Goal: Download file/media

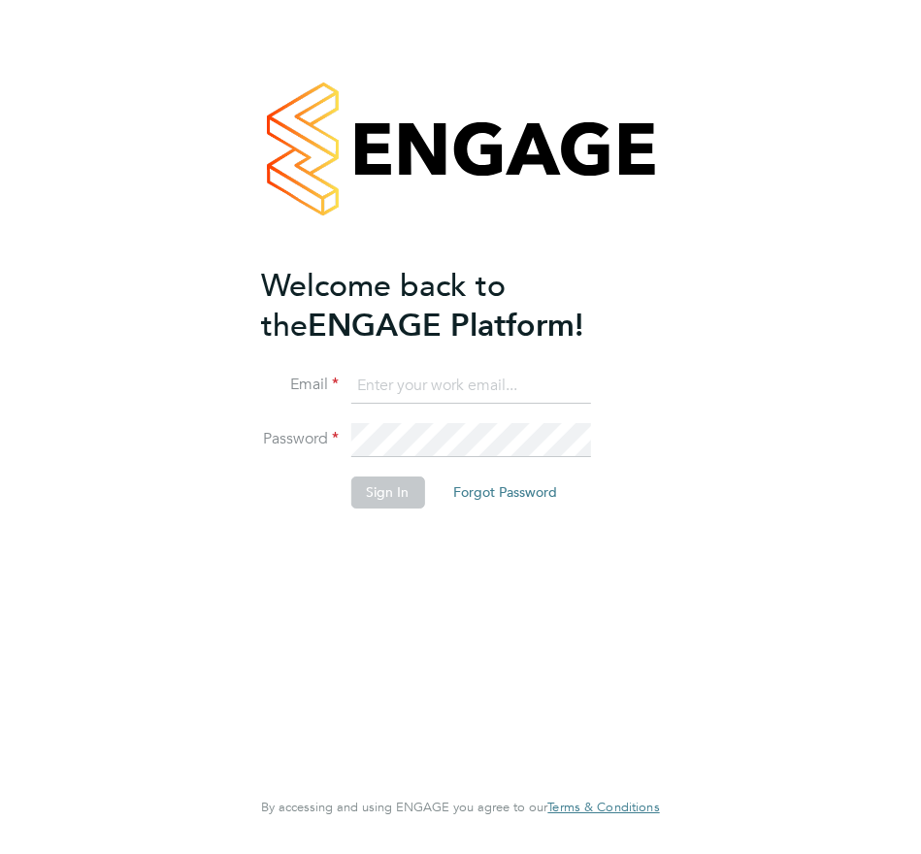
type input "[EMAIL_ADDRESS][DOMAIN_NAME]"
click at [385, 495] on button "Sign In" at bounding box center [387, 492] width 74 height 31
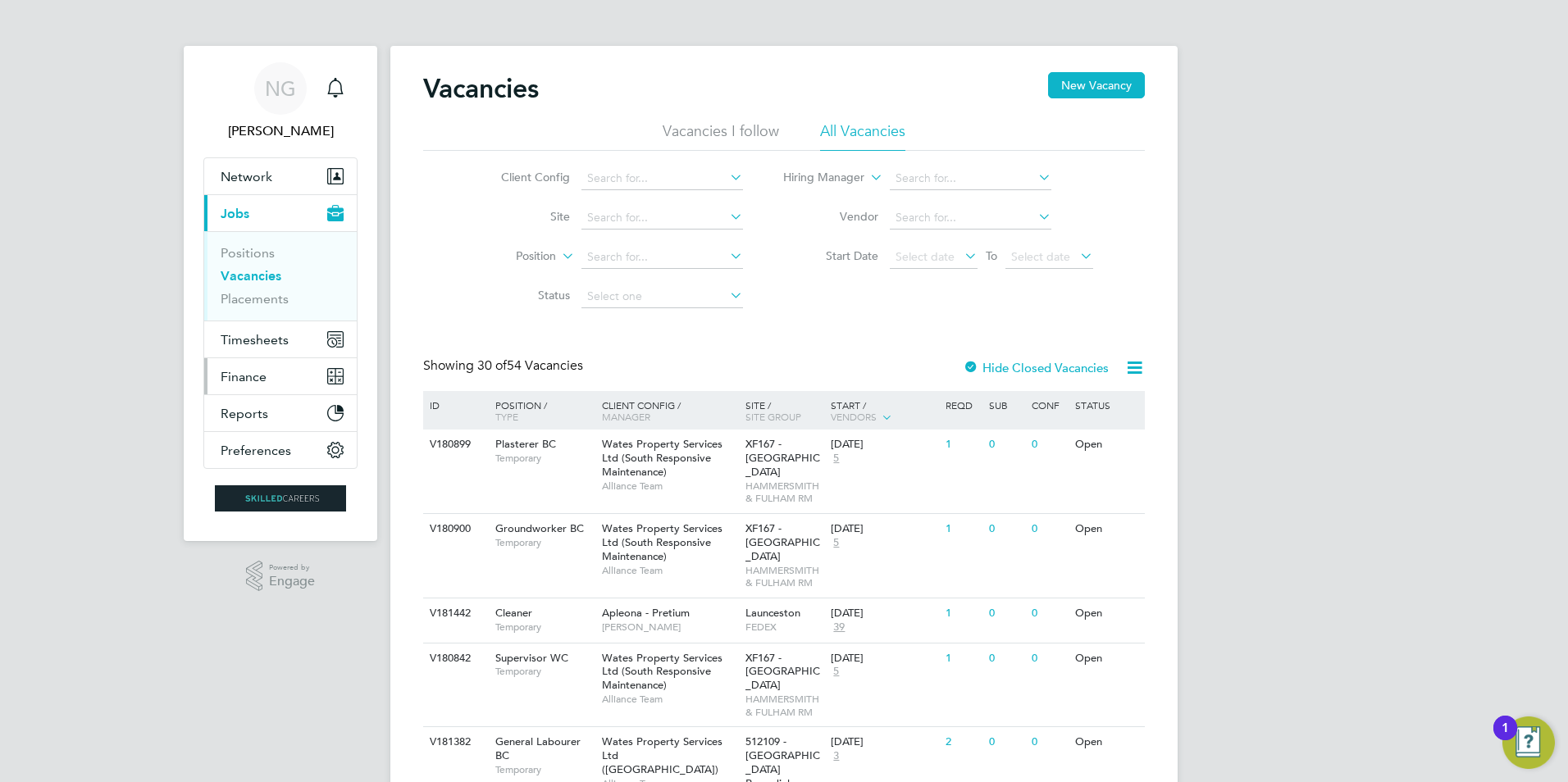
click at [253, 377] on span "Finance" at bounding box center [243, 377] width 46 height 15
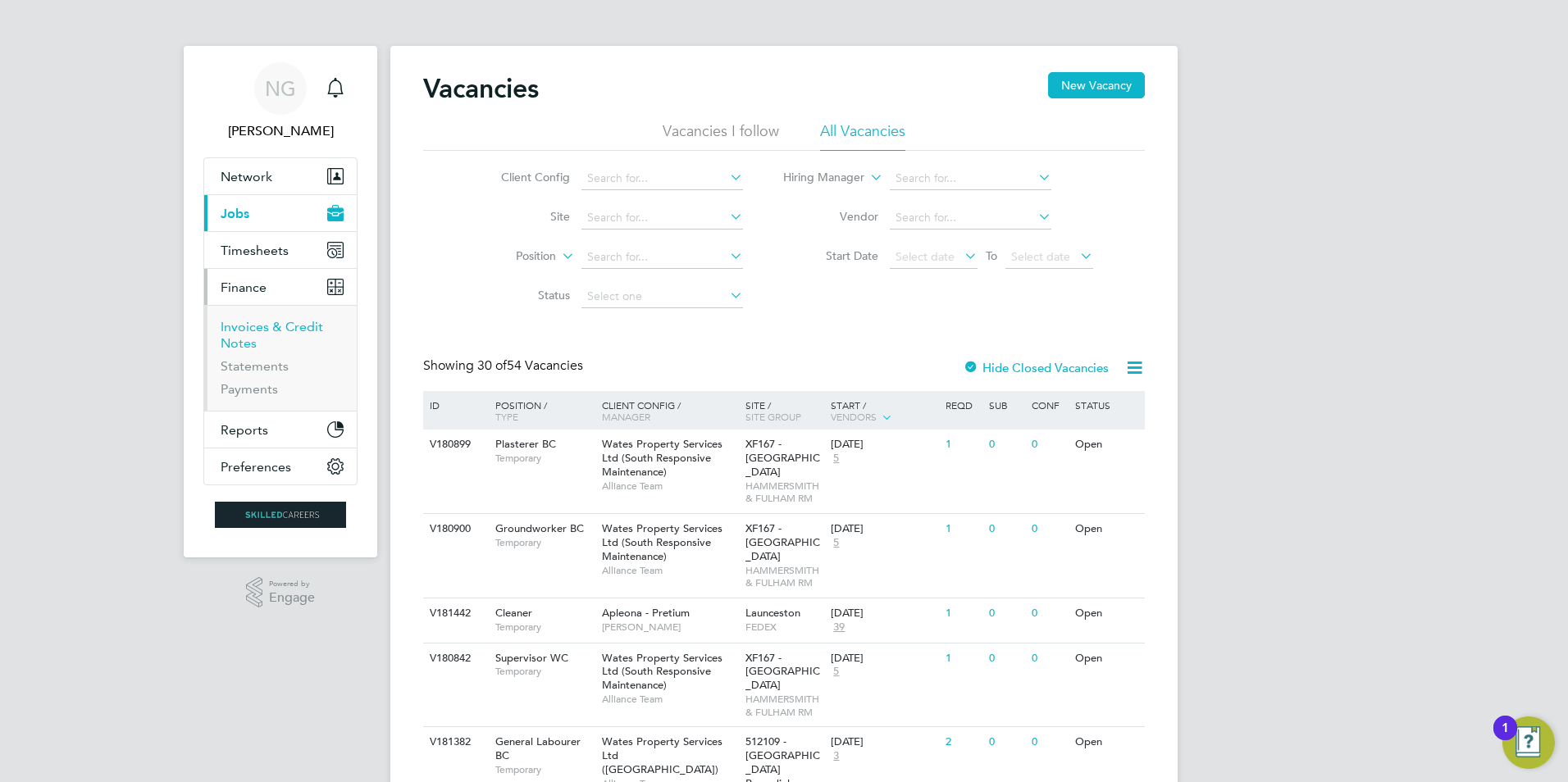
click at [263, 334] on link "Invoices & Credit Notes" at bounding box center [271, 335] width 102 height 32
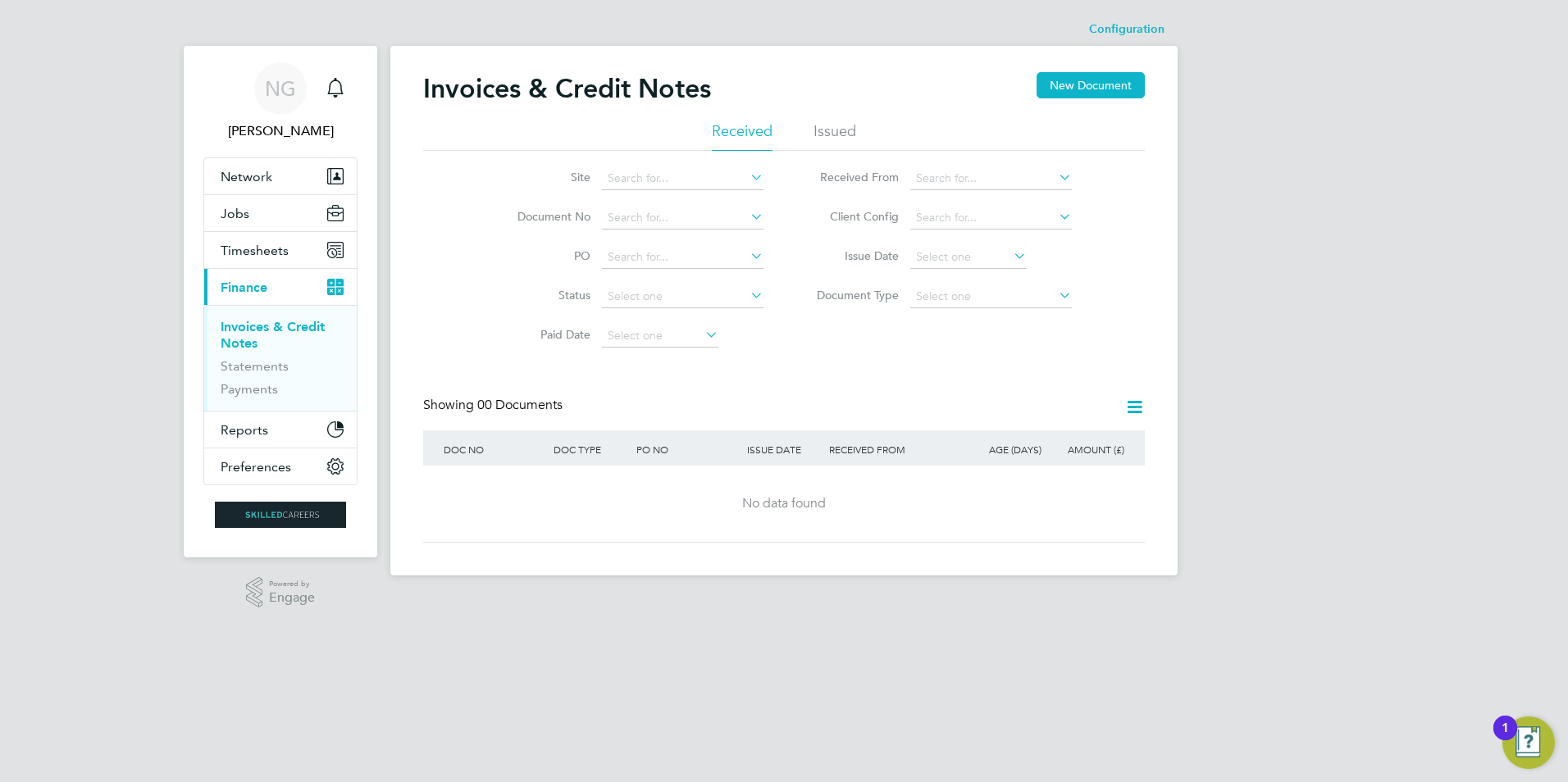
drag, startPoint x: 849, startPoint y: 133, endPoint x: 850, endPoint y: 166, distance: 33.0
click at [777, 133] on li "Issued" at bounding box center [835, 136] width 42 height 30
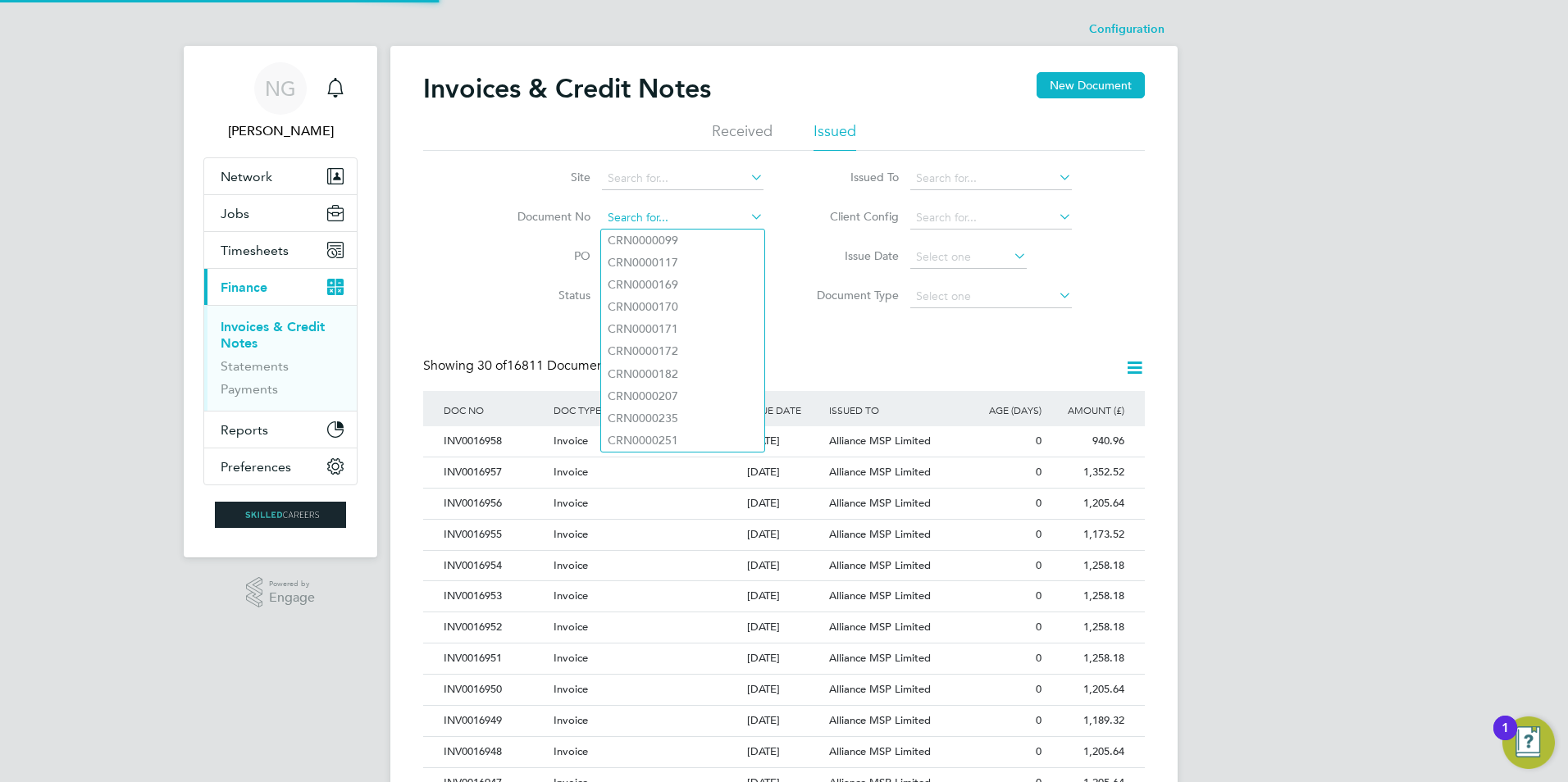
click at [626, 220] on input at bounding box center [682, 218] width 161 height 23
paste input "INV0015598"
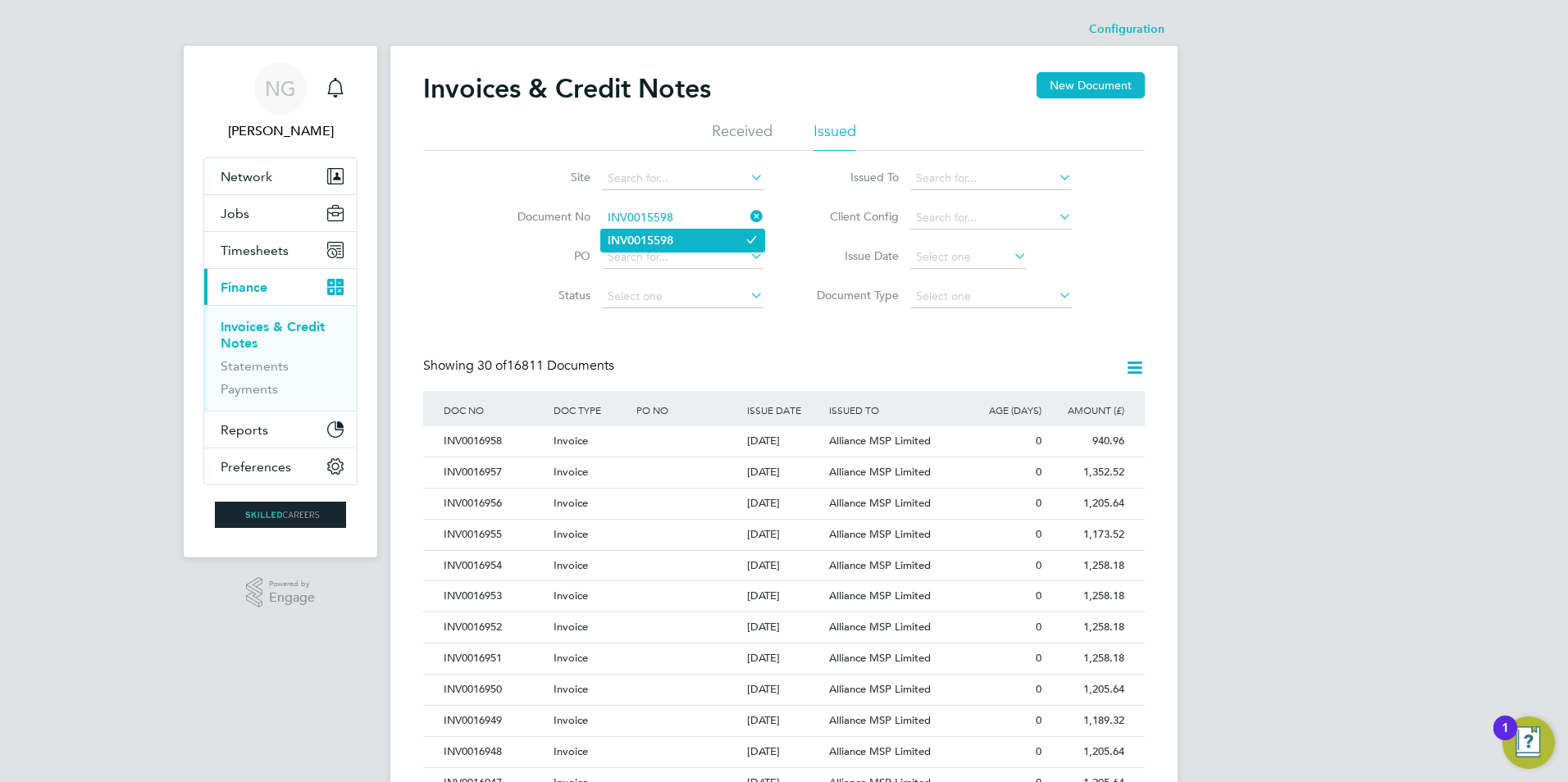
type input "INV0015598"
click at [631, 236] on b "INV0015598" at bounding box center [640, 241] width 66 height 14
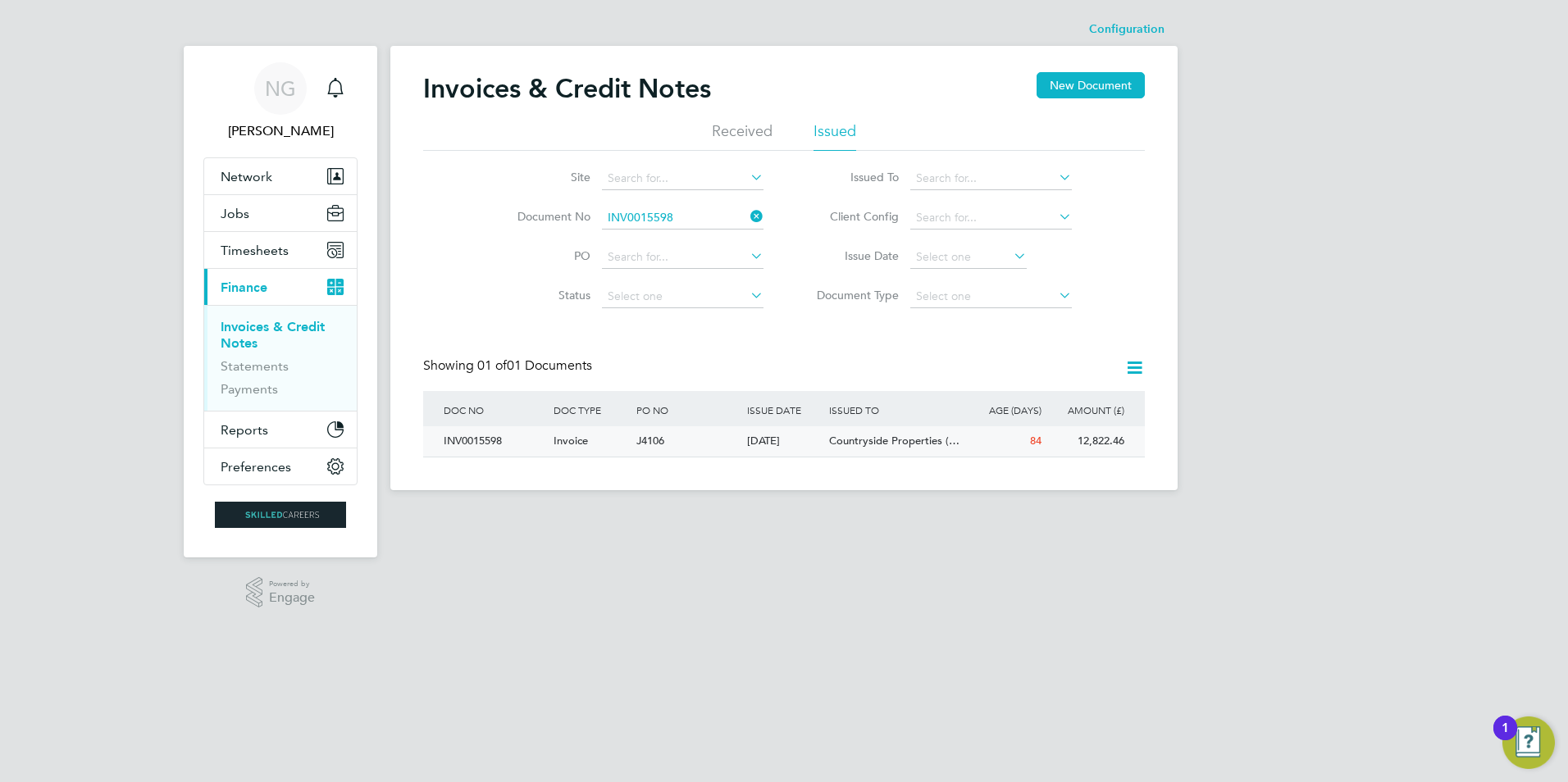
click at [471, 443] on div "INV0015598" at bounding box center [494, 442] width 110 height 30
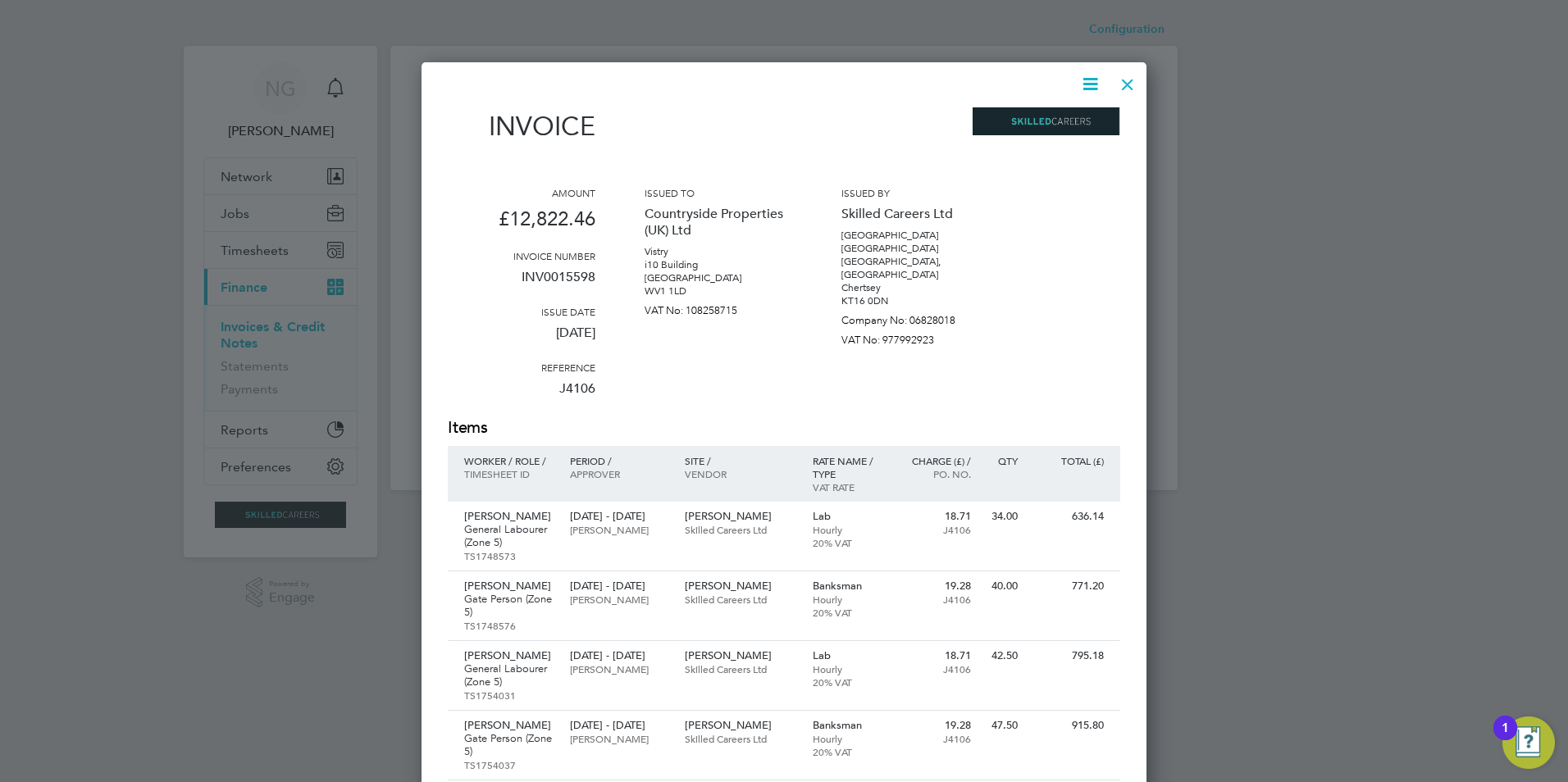
click at [777, 86] on icon at bounding box center [1090, 84] width 20 height 20
drag, startPoint x: 1030, startPoint y: 120, endPoint x: 972, endPoint y: 176, distance: 80.6
click at [777, 120] on li "Download Invoice" at bounding box center [1041, 122] width 113 height 23
drag, startPoint x: 1123, startPoint y: 84, endPoint x: 1113, endPoint y: 149, distance: 65.8
click at [777, 84] on div at bounding box center [1127, 80] width 30 height 30
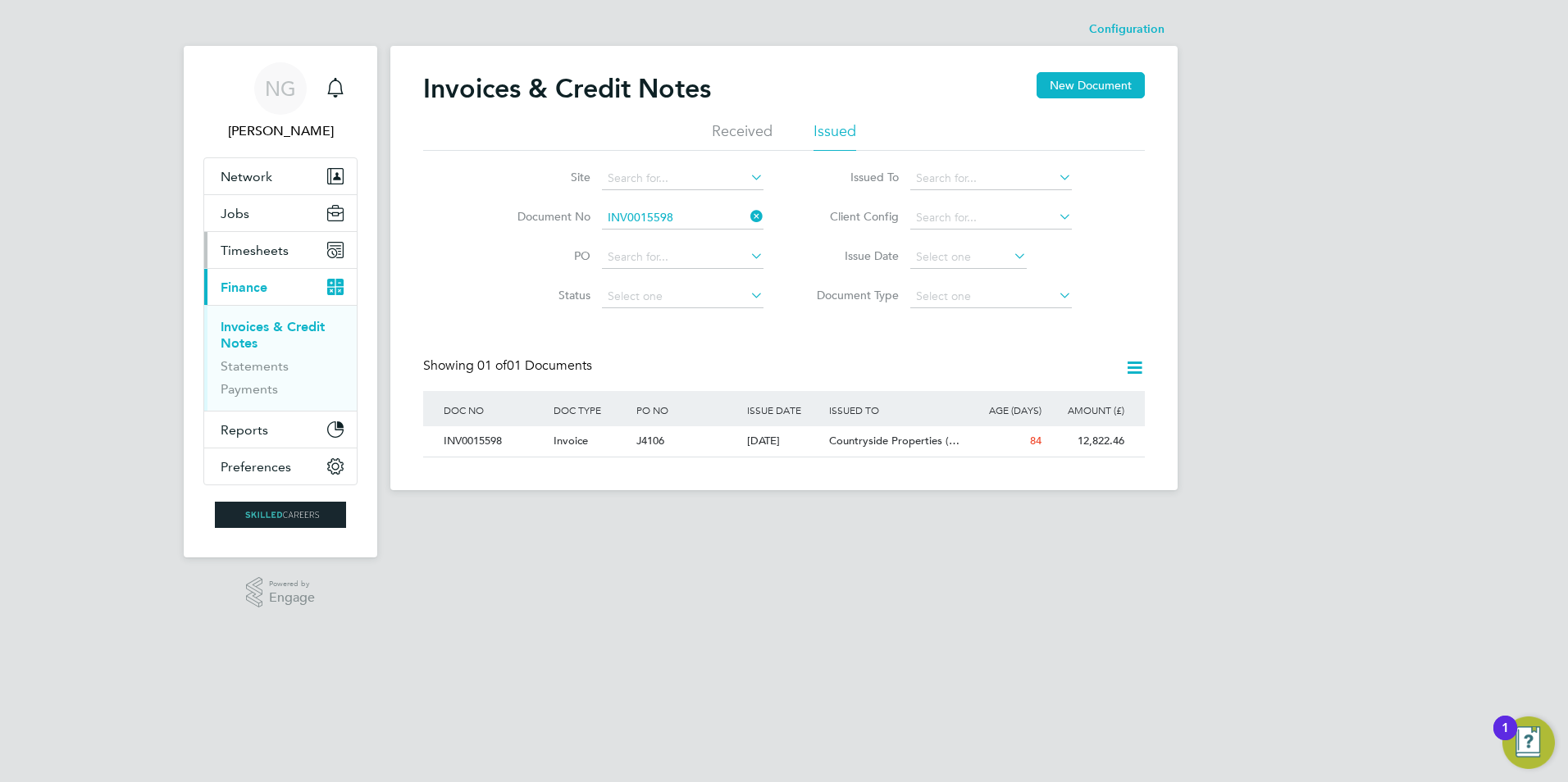
click at [248, 248] on span "Timesheets" at bounding box center [254, 250] width 68 height 15
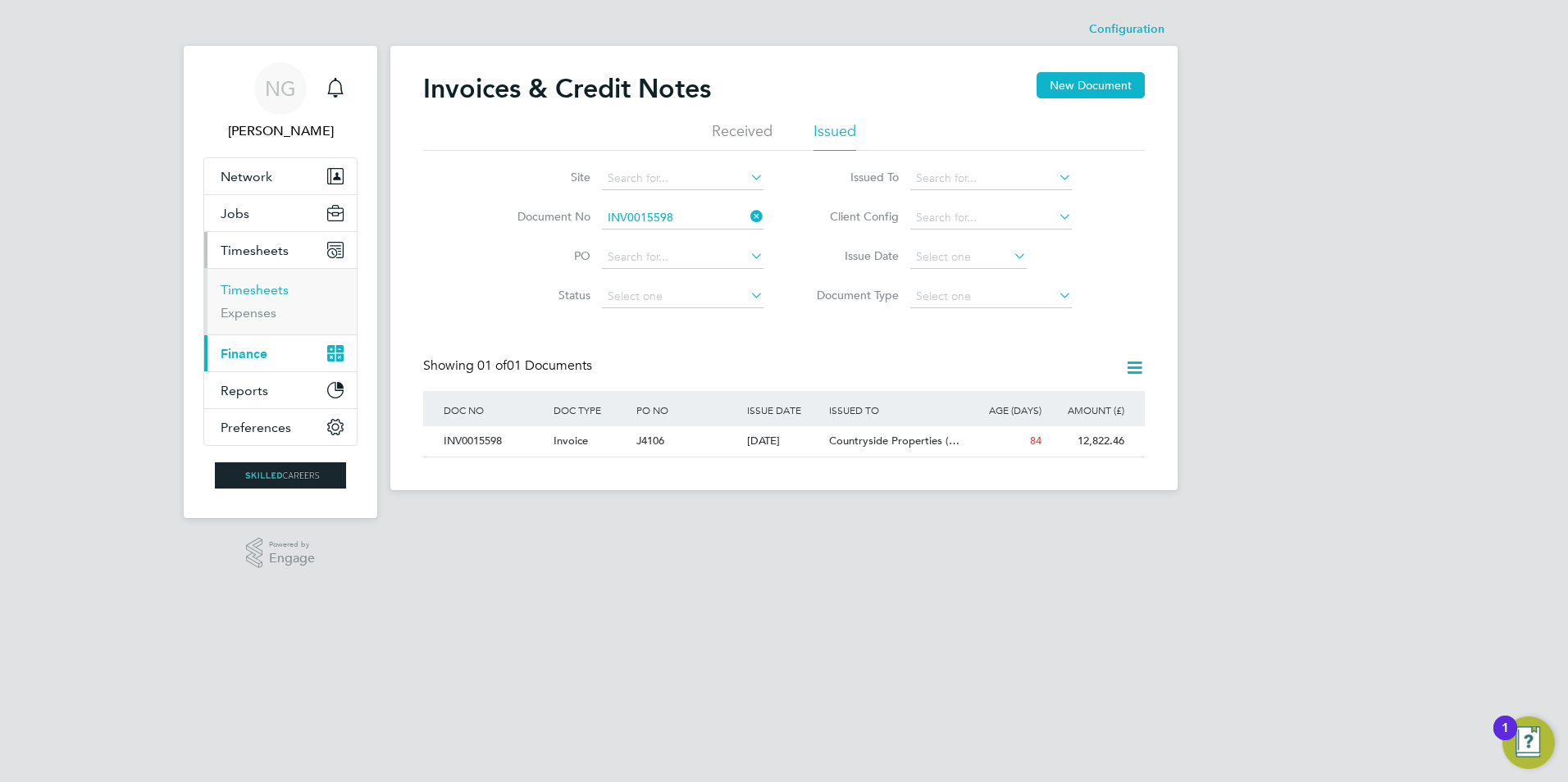
click at [257, 283] on link "Timesheets" at bounding box center [254, 290] width 68 height 15
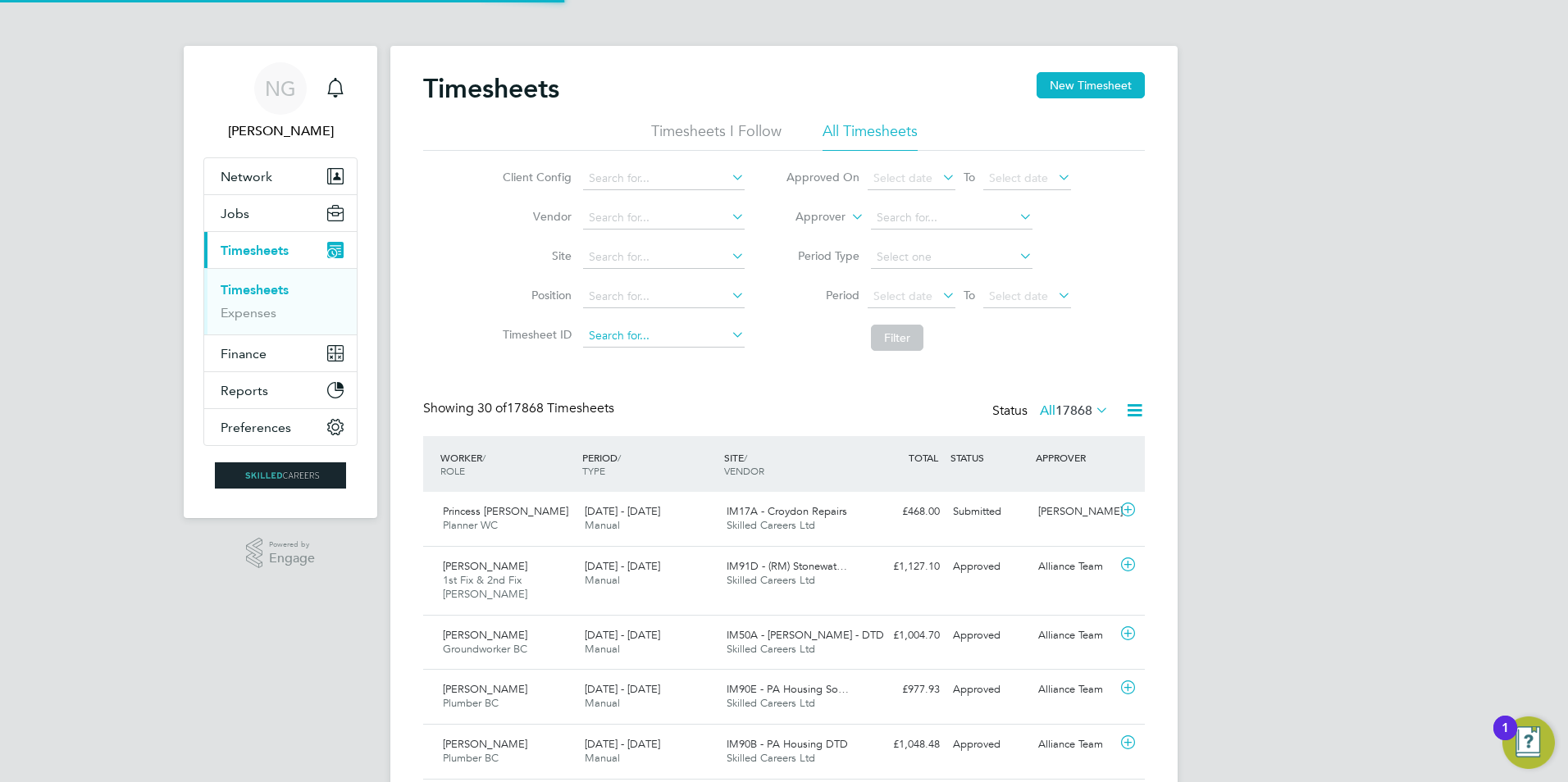
scroll to position [41, 143]
click at [649, 255] on input at bounding box center [663, 257] width 161 height 23
type input "c"
click at [508, 274] on li "Site" at bounding box center [621, 257] width 288 height 40
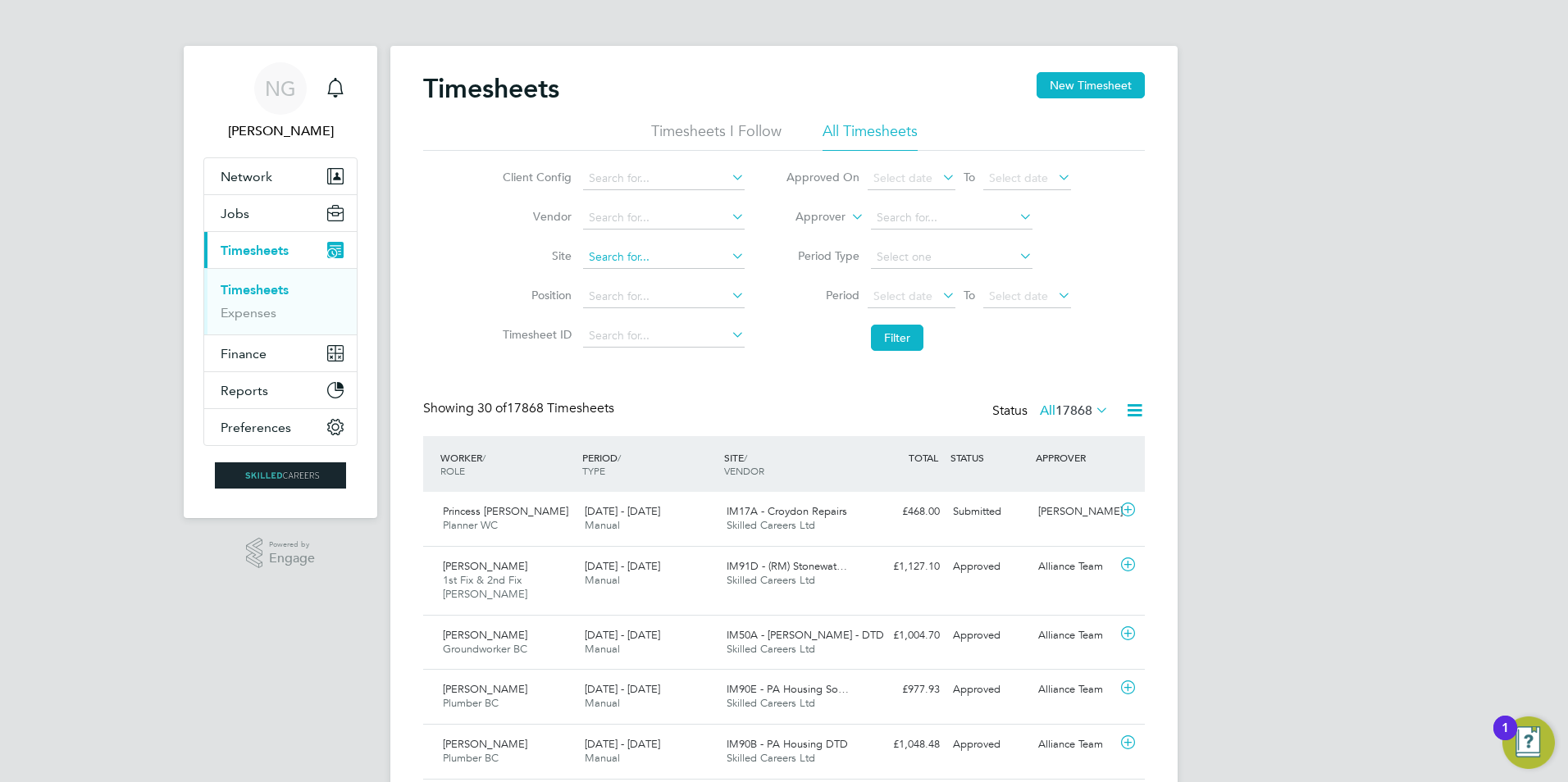
click at [618, 247] on input at bounding box center [663, 257] width 161 height 23
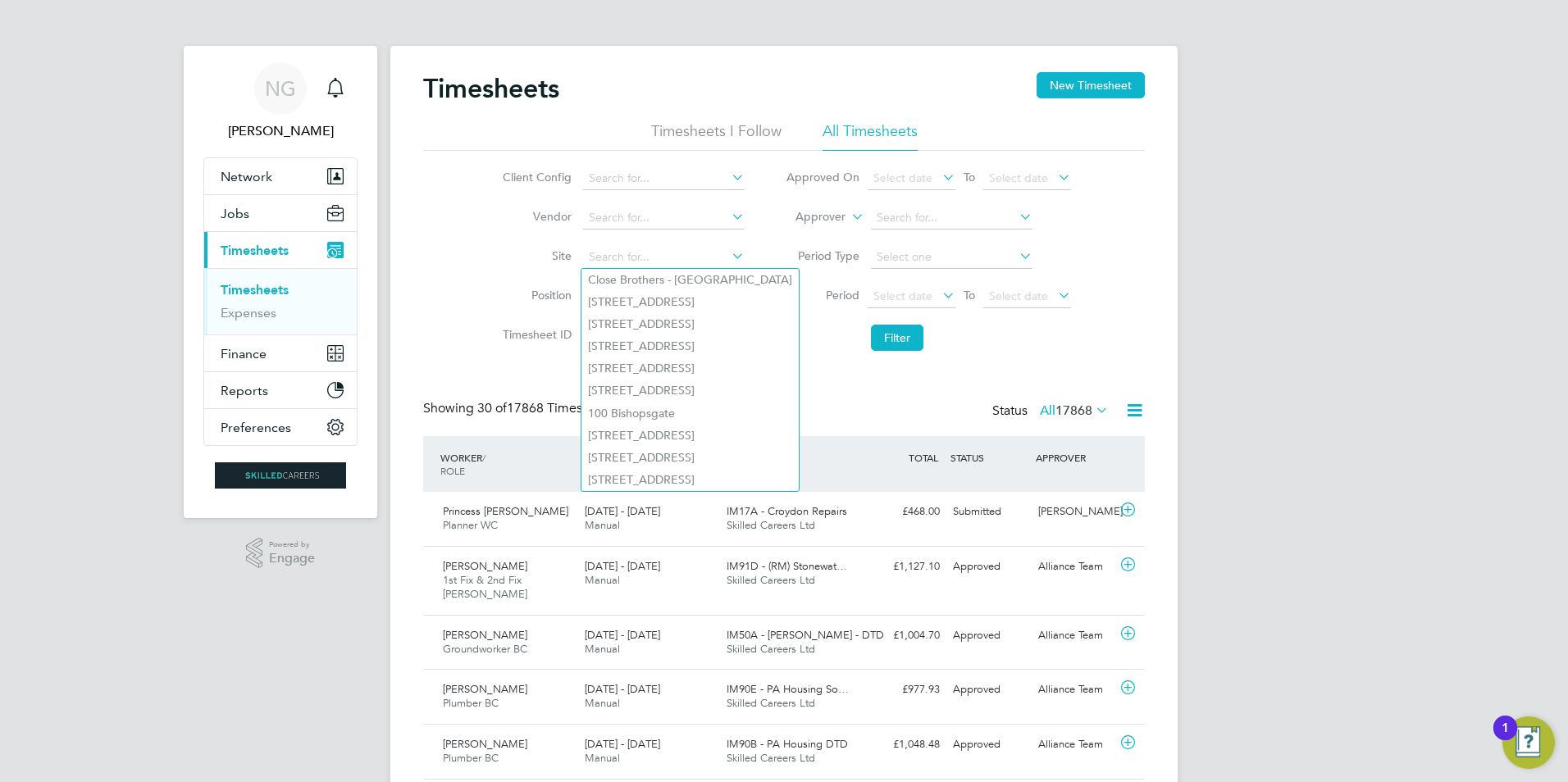
click at [777, 123] on li "All Timesheets" at bounding box center [869, 136] width 95 height 30
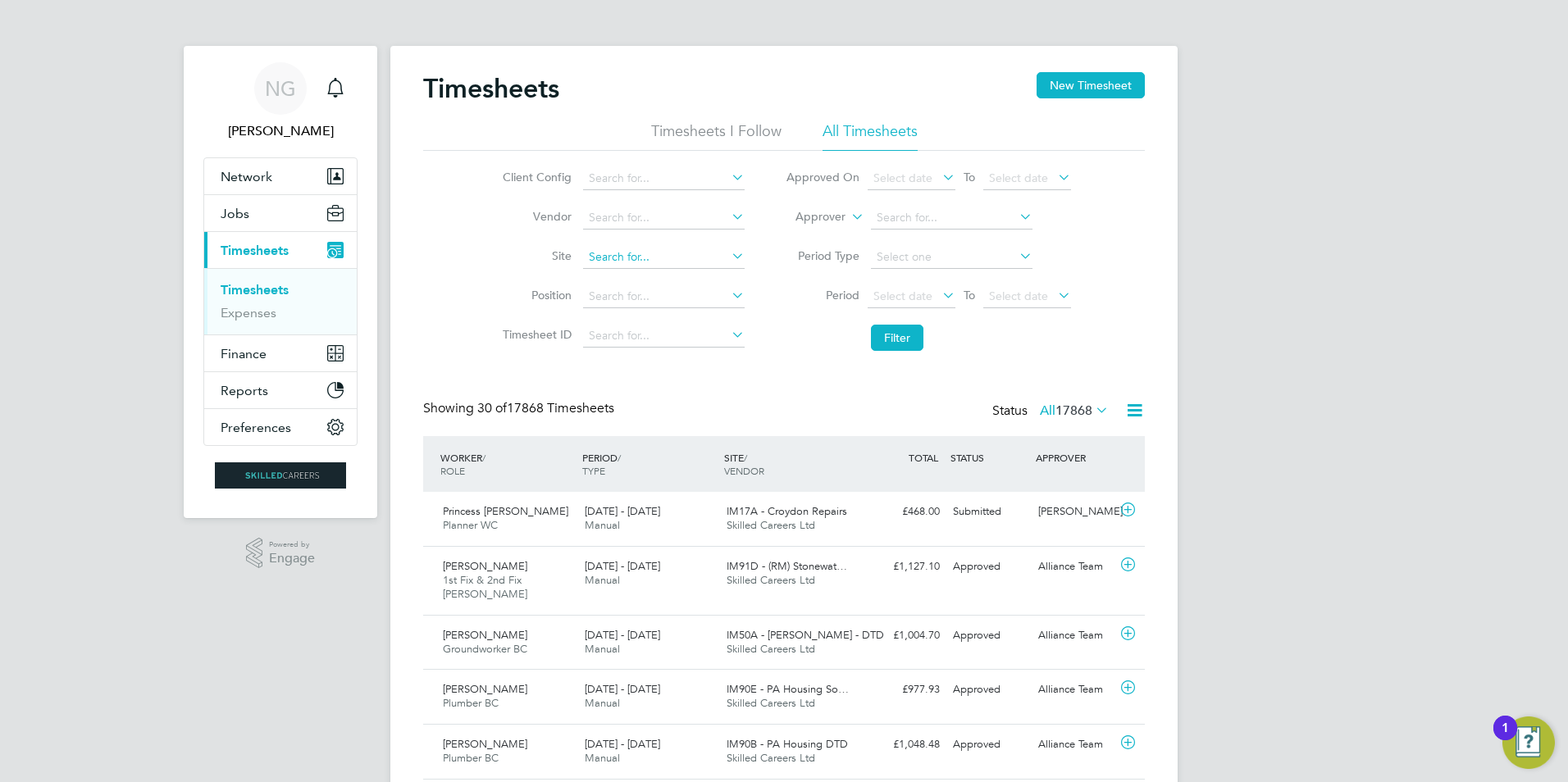
click at [610, 258] on input at bounding box center [663, 257] width 161 height 23
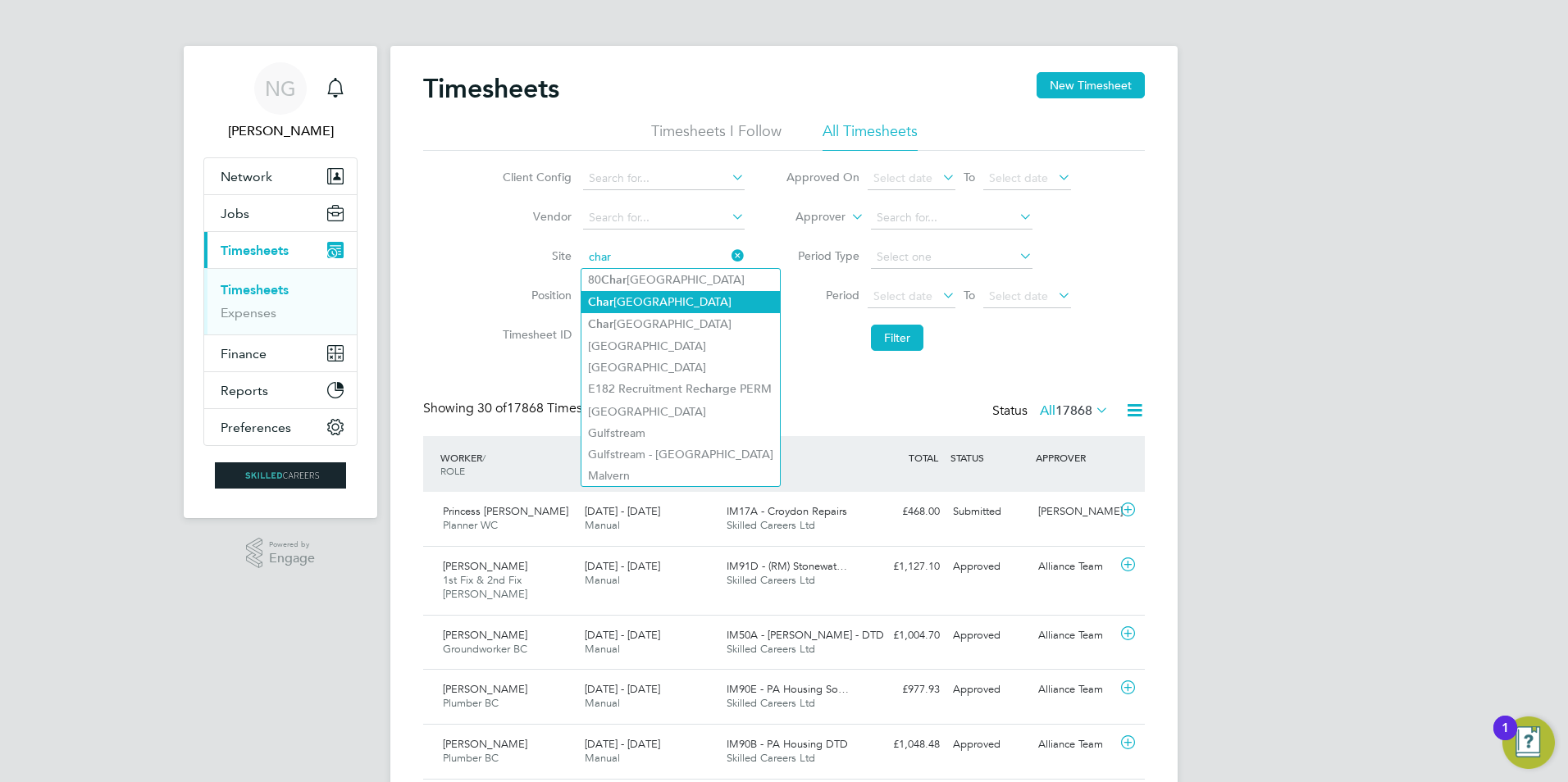
click at [637, 300] on li "[GEOGRAPHIC_DATA]" at bounding box center [680, 302] width 199 height 22
type input "[GEOGRAPHIC_DATA]"
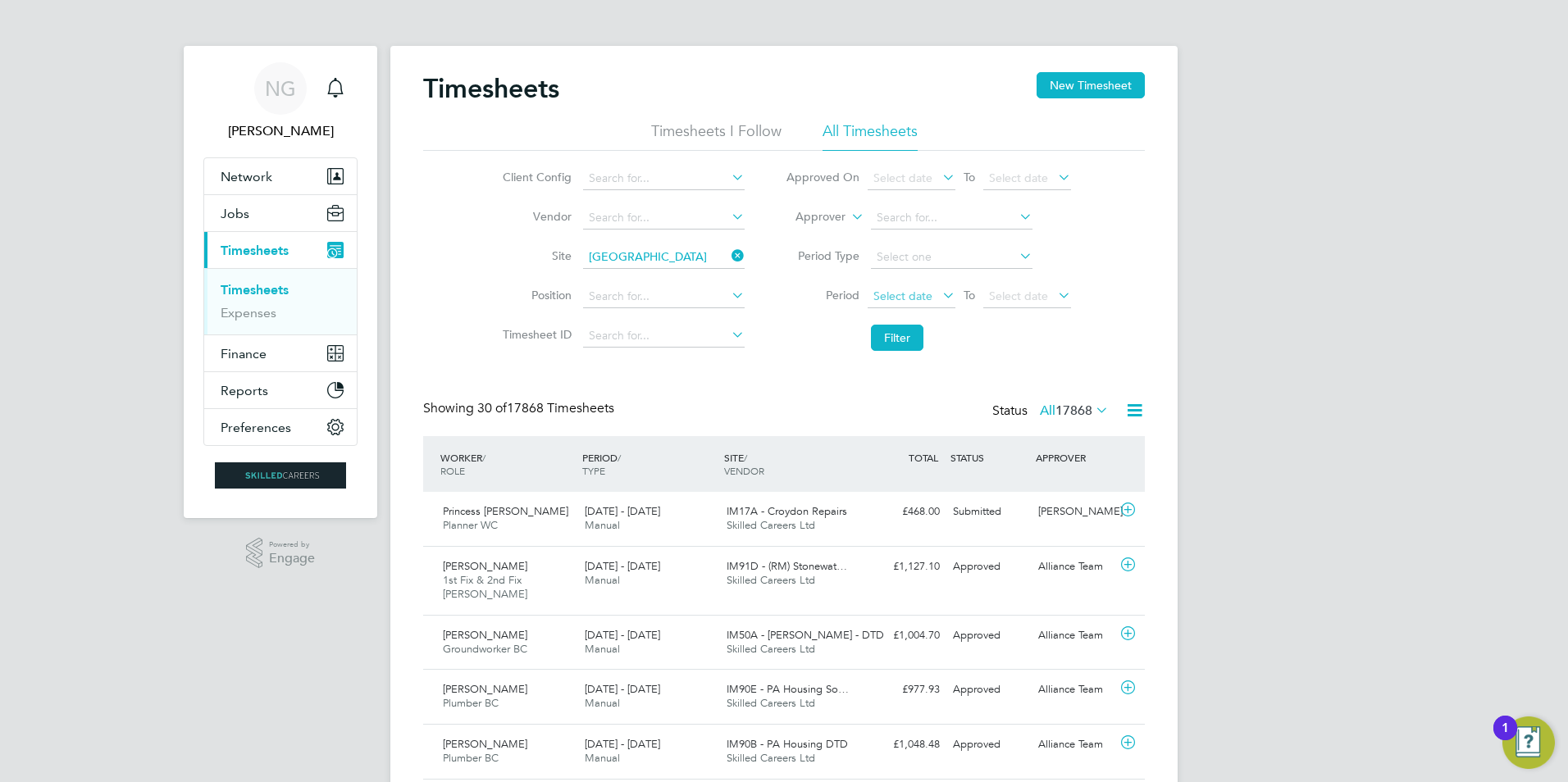
click at [777, 300] on span "Select date" at bounding box center [903, 296] width 59 height 14
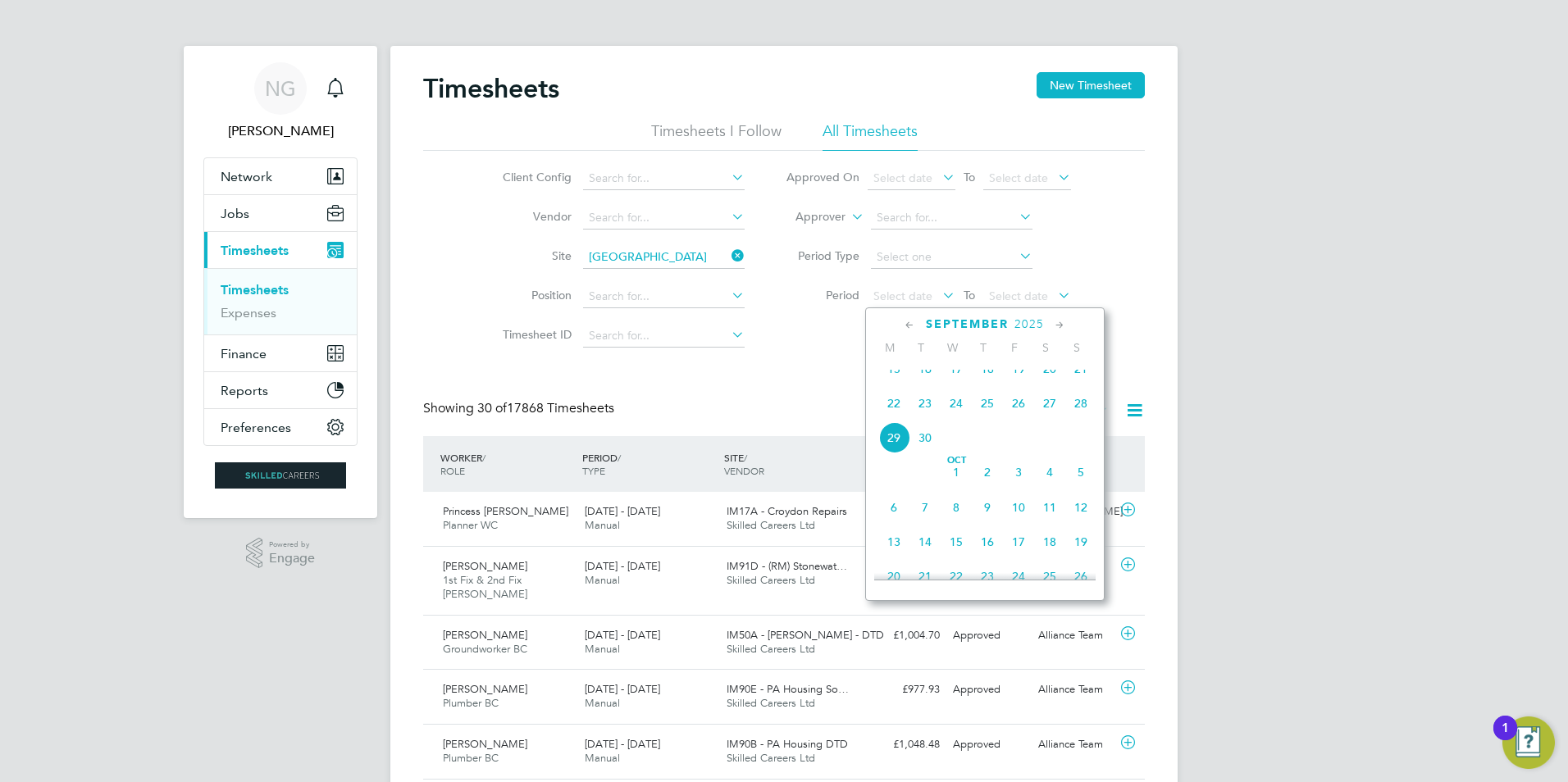
click at [777, 326] on icon at bounding box center [910, 325] width 15 height 18
click at [777, 321] on icon at bounding box center [1059, 325] width 15 height 18
click at [777, 527] on span "23" at bounding box center [893, 519] width 31 height 31
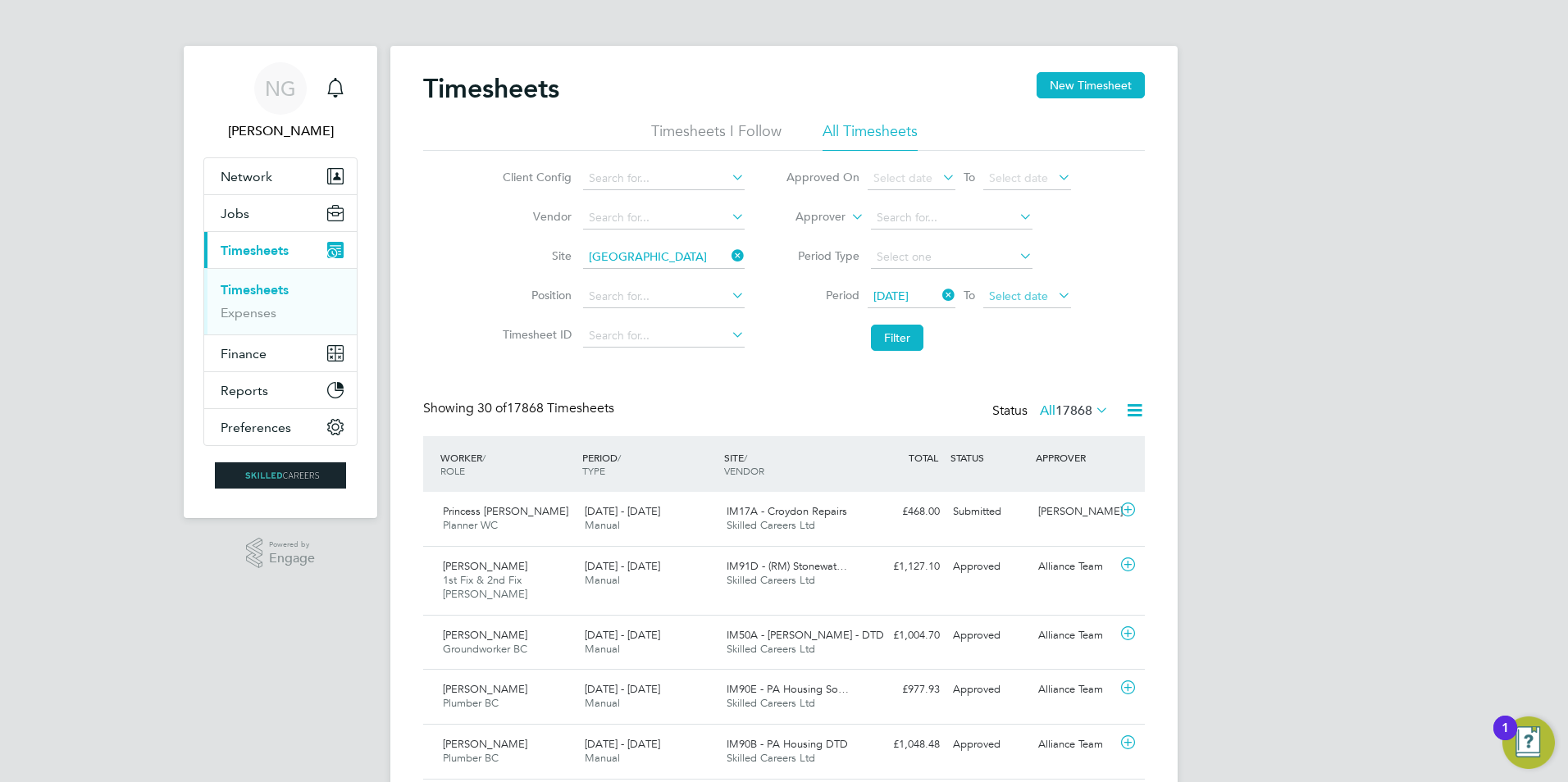
click at [777, 296] on span "Select date" at bounding box center [1018, 296] width 59 height 14
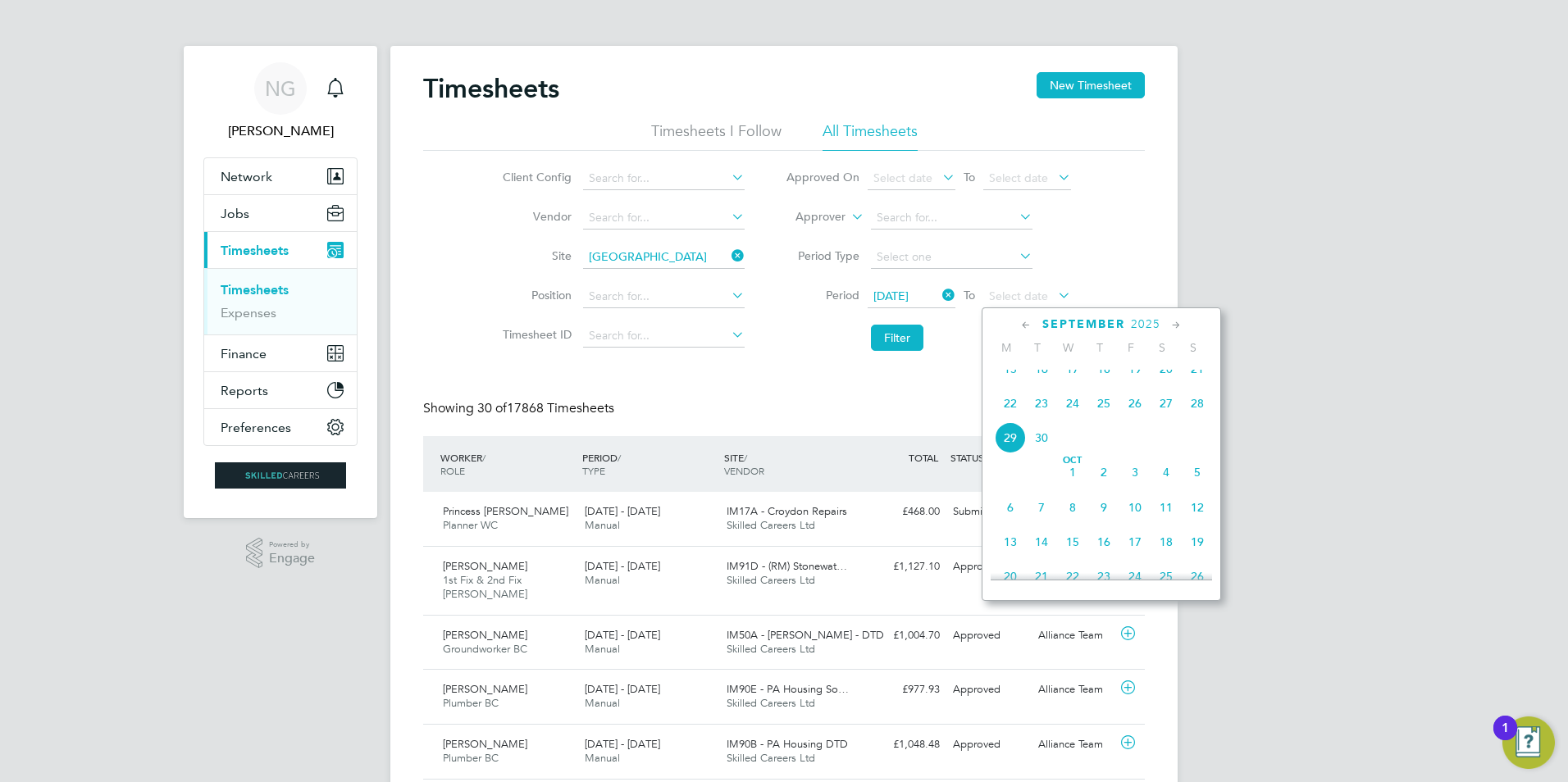
click at [777, 325] on icon at bounding box center [1026, 325] width 15 height 18
click at [777, 322] on icon at bounding box center [1176, 325] width 15 height 18
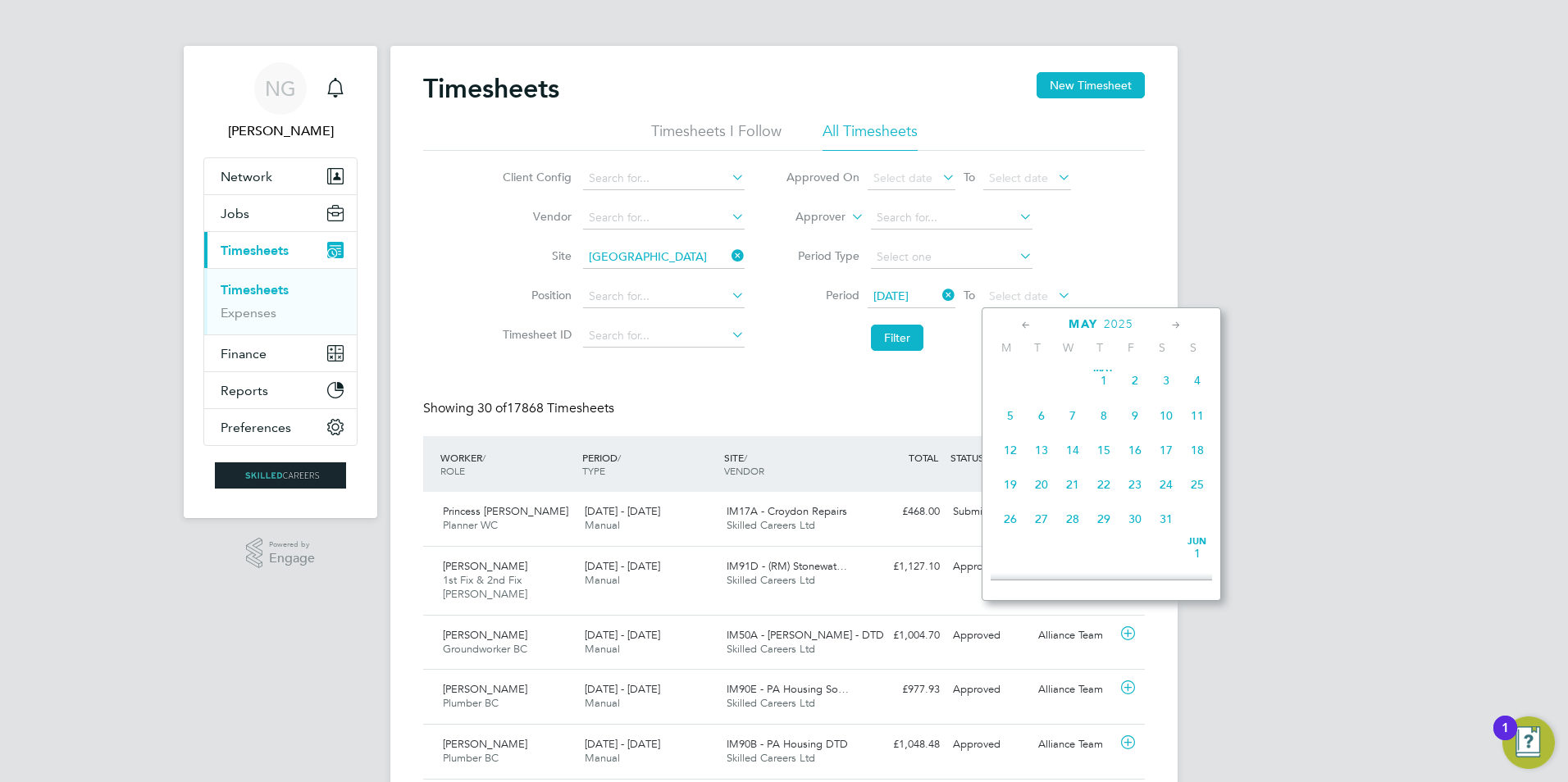
click at [777, 322] on icon at bounding box center [1176, 325] width 15 height 18
click at [777, 524] on span "29" at bounding box center [1197, 514] width 31 height 31
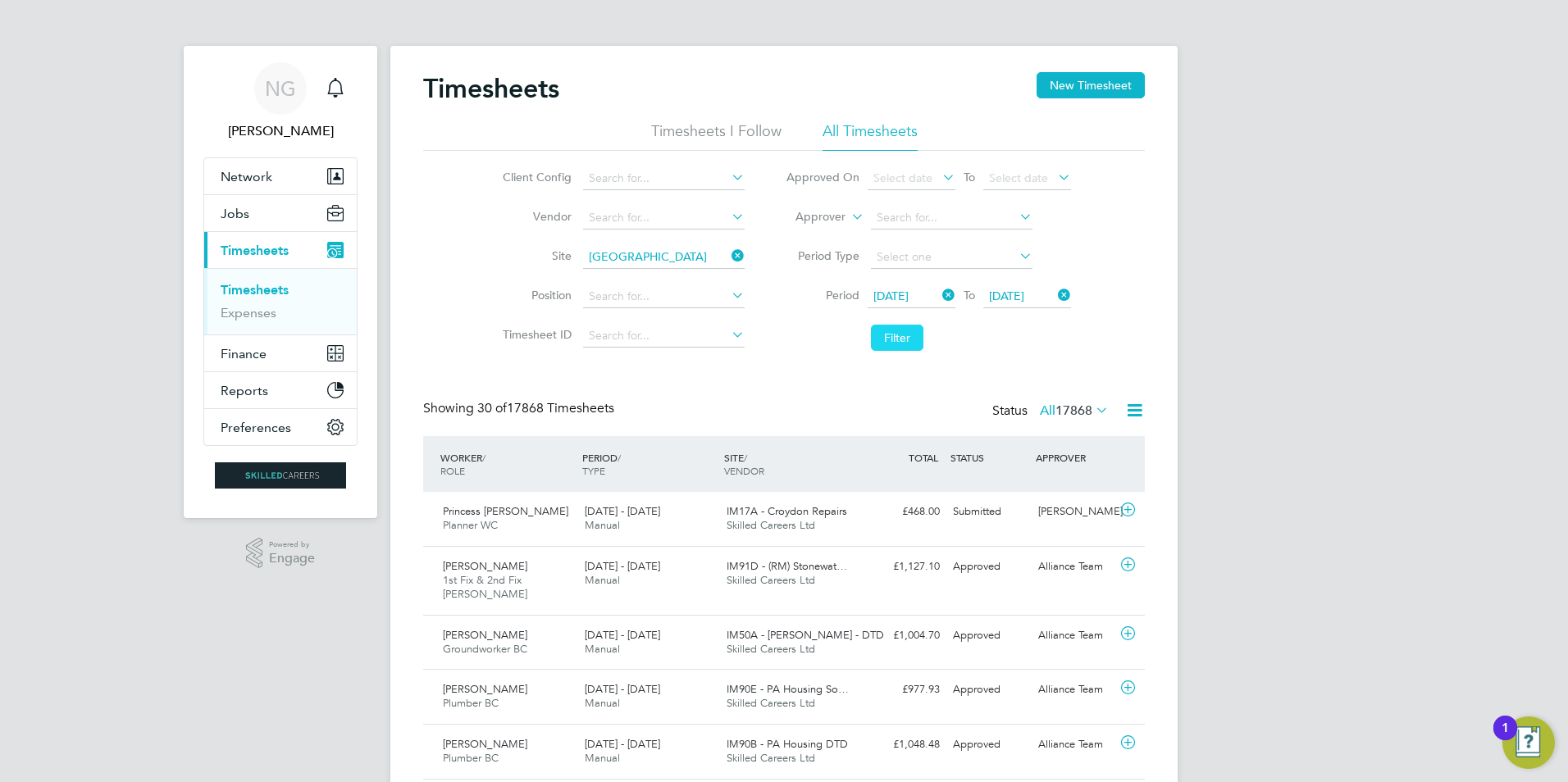
click at [777, 339] on button "Filter" at bounding box center [897, 337] width 52 height 26
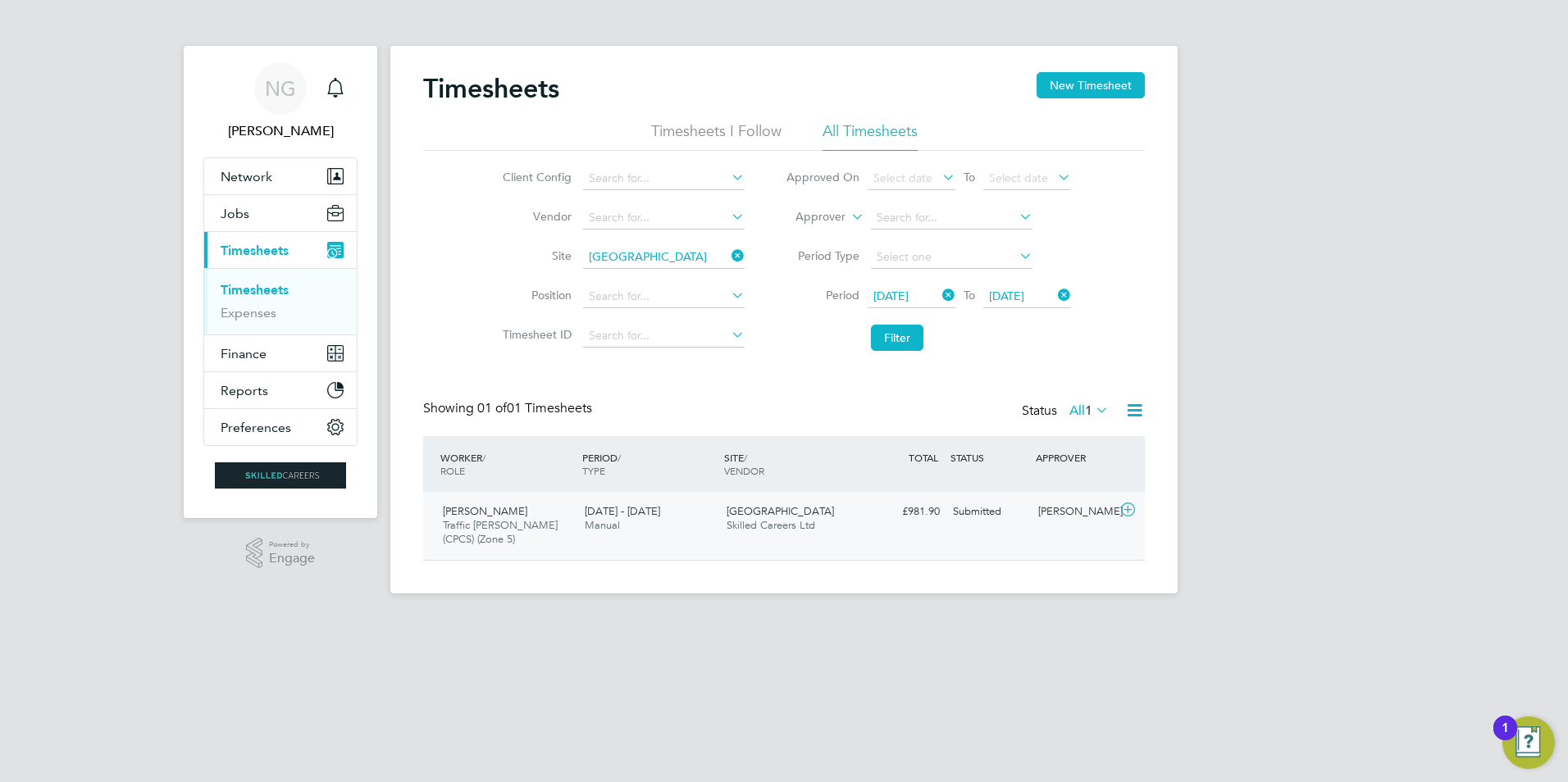
click at [515, 519] on span "Traffic [PERSON_NAME] (CPCS) (Zone 5)" at bounding box center [500, 531] width 115 height 28
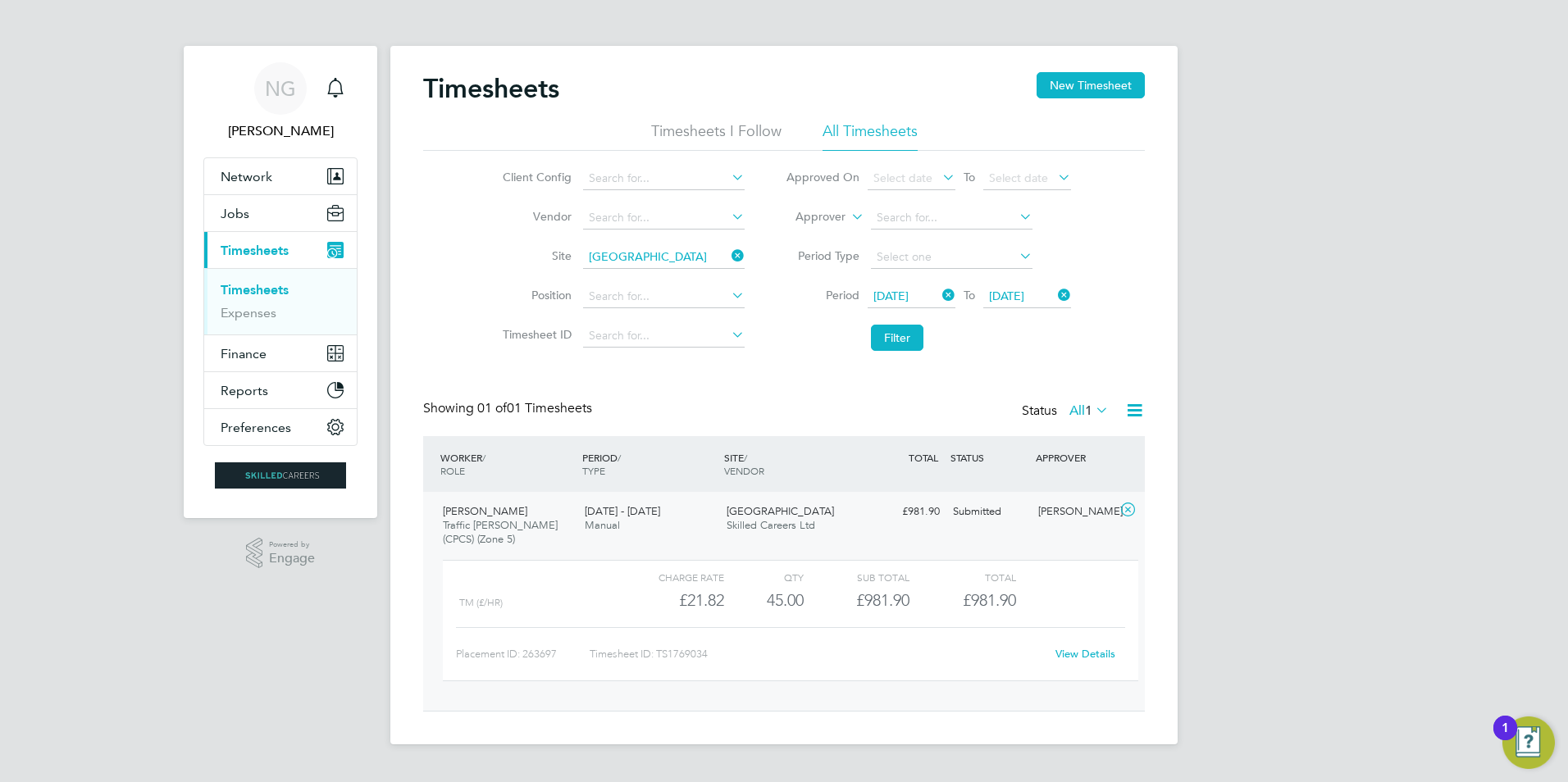
click at [777, 657] on link "View Details" at bounding box center [1085, 654] width 60 height 14
click at [243, 357] on span "Finance" at bounding box center [243, 354] width 46 height 15
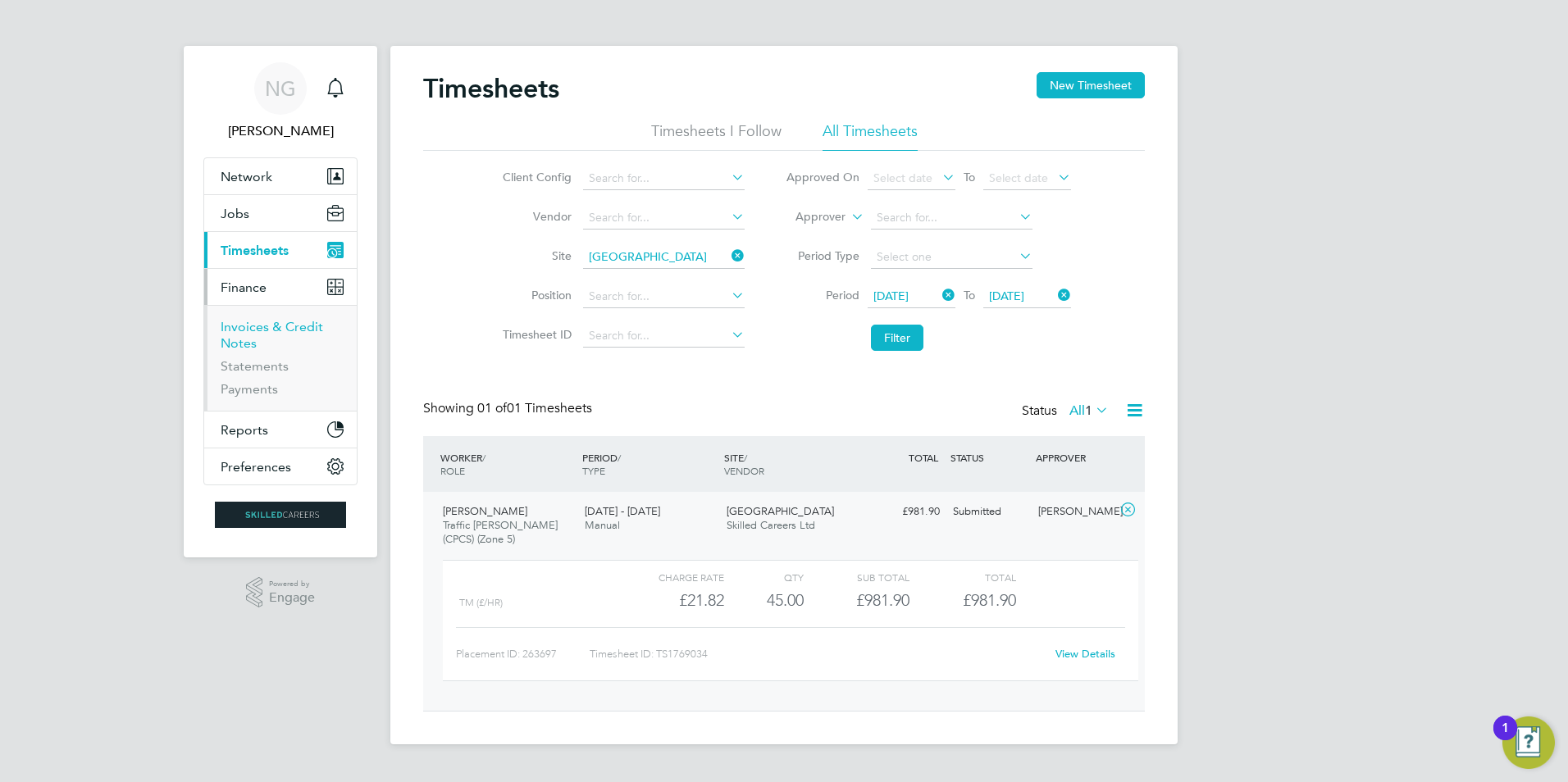
click at [248, 333] on link "Invoices & Credit Notes" at bounding box center [271, 335] width 102 height 32
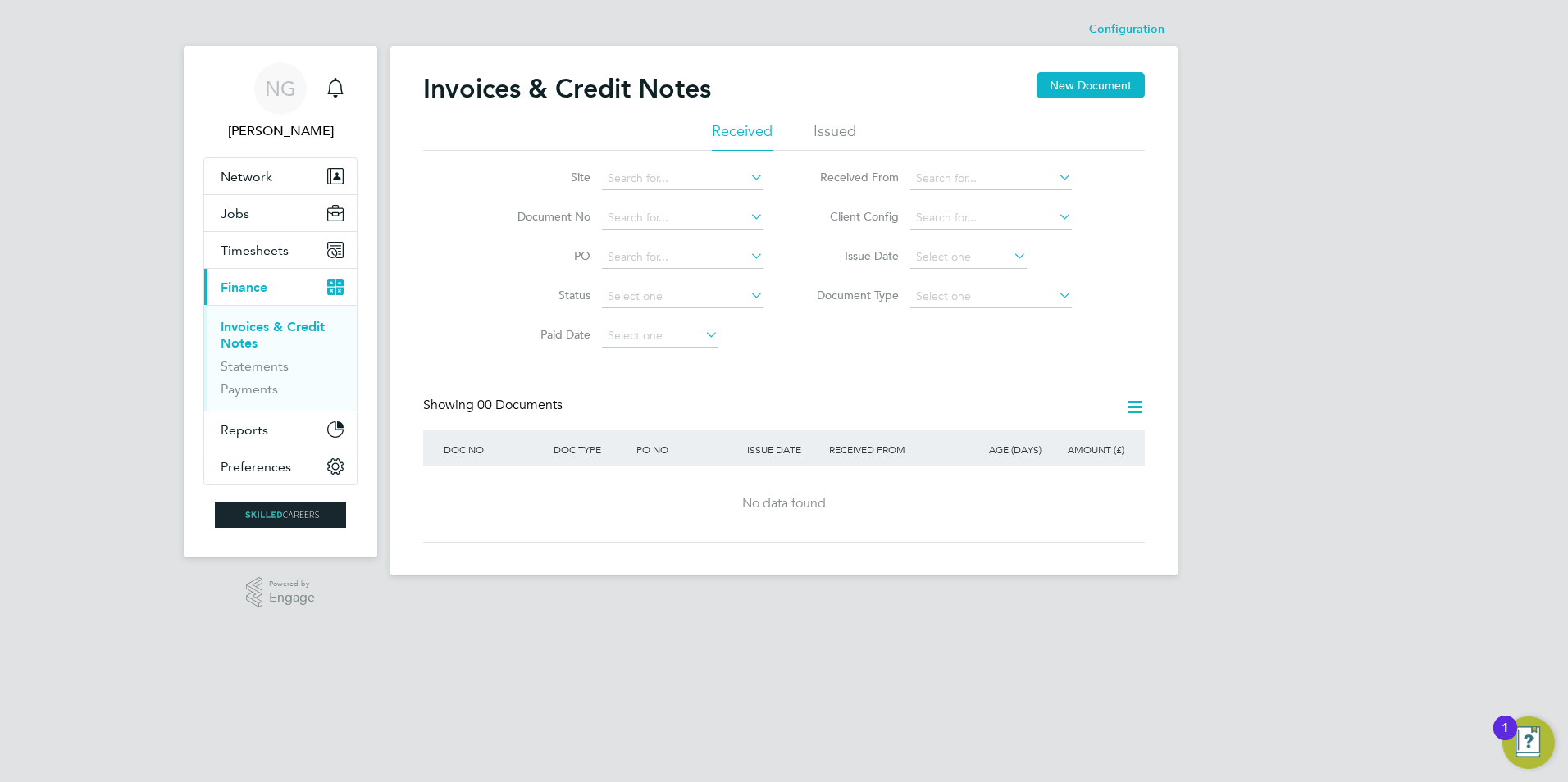
click at [777, 129] on li "Issued" at bounding box center [835, 136] width 42 height 30
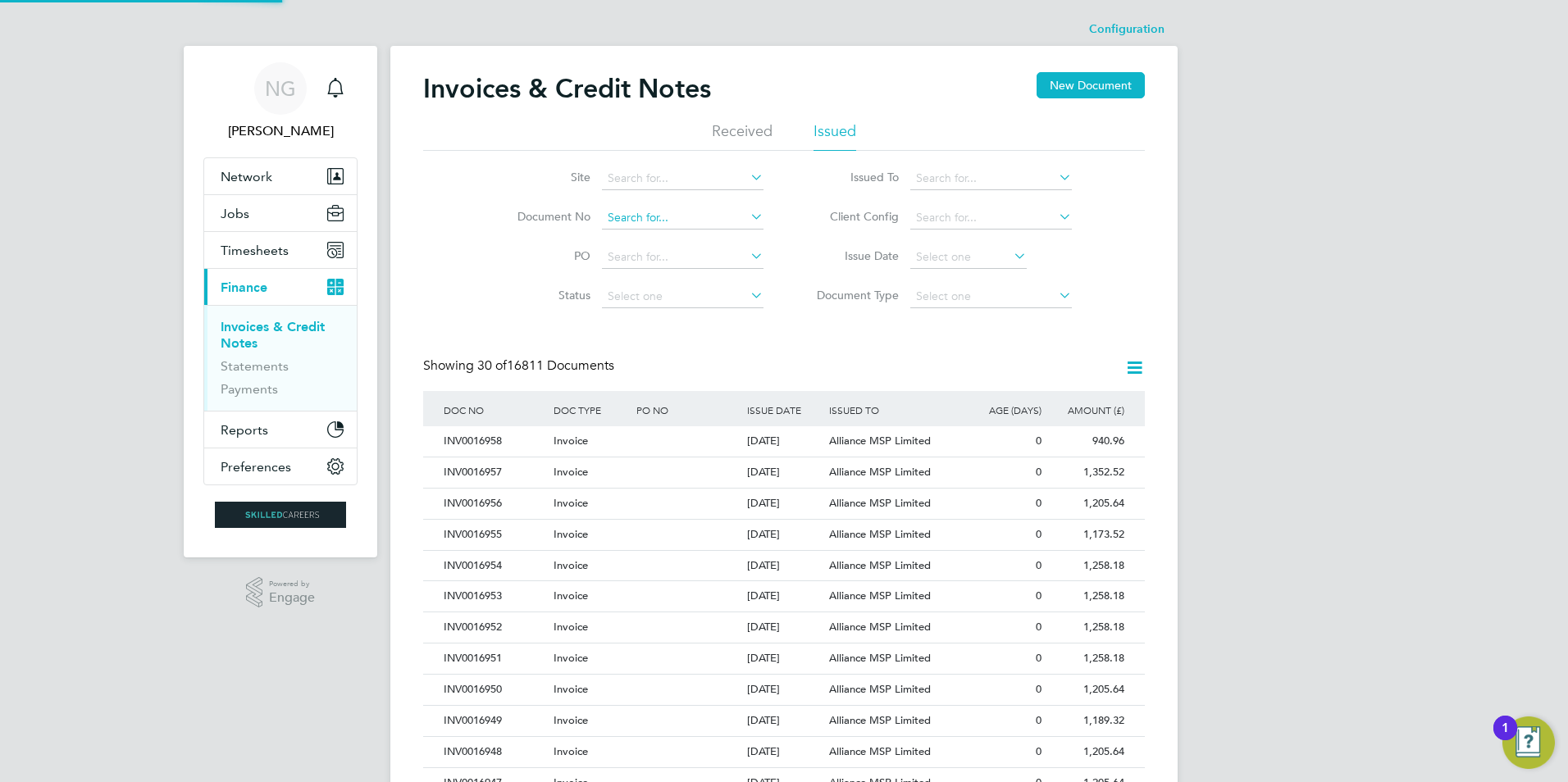
click at [650, 225] on input at bounding box center [682, 218] width 161 height 23
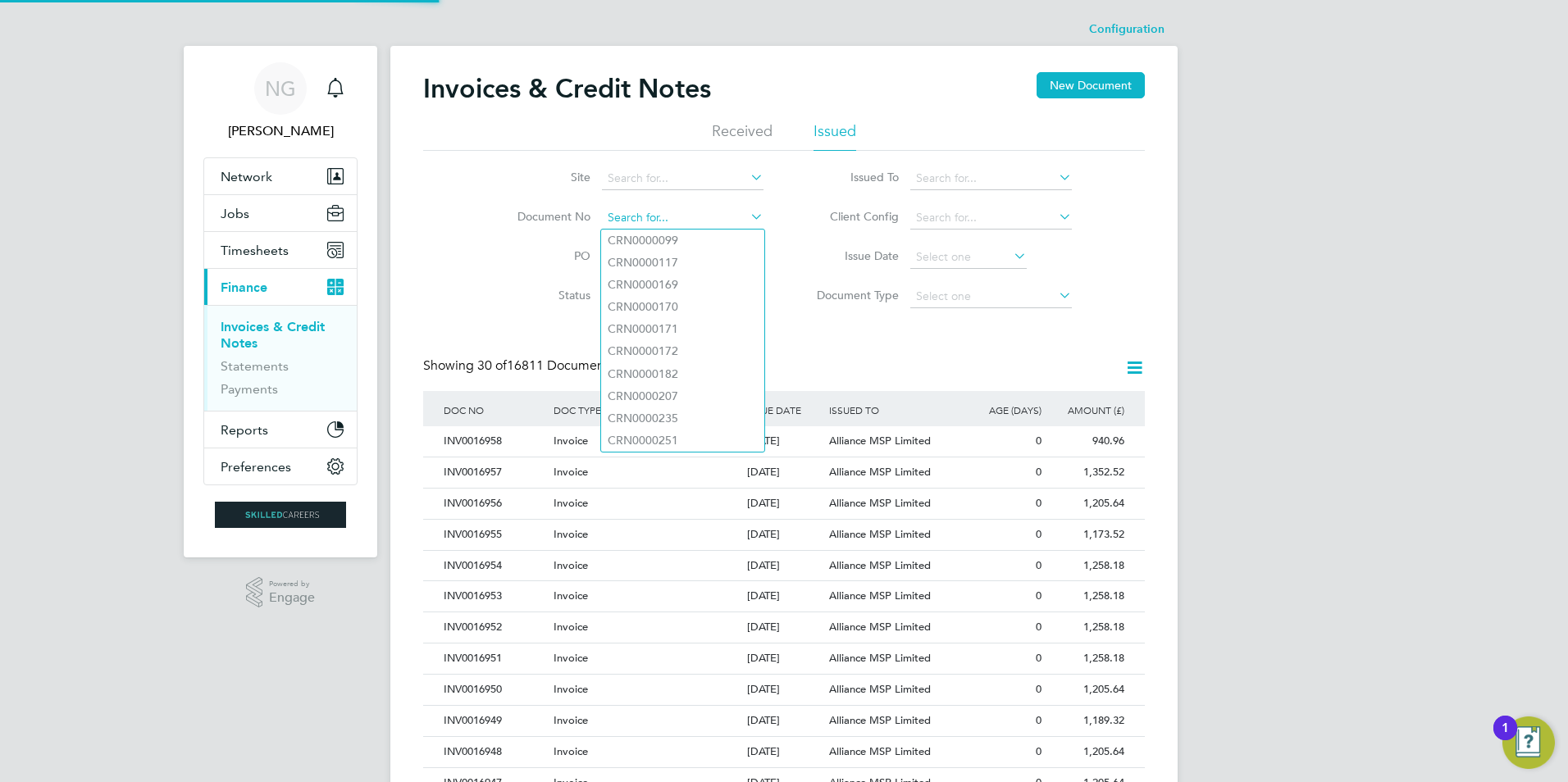
paste input "INV0016046"
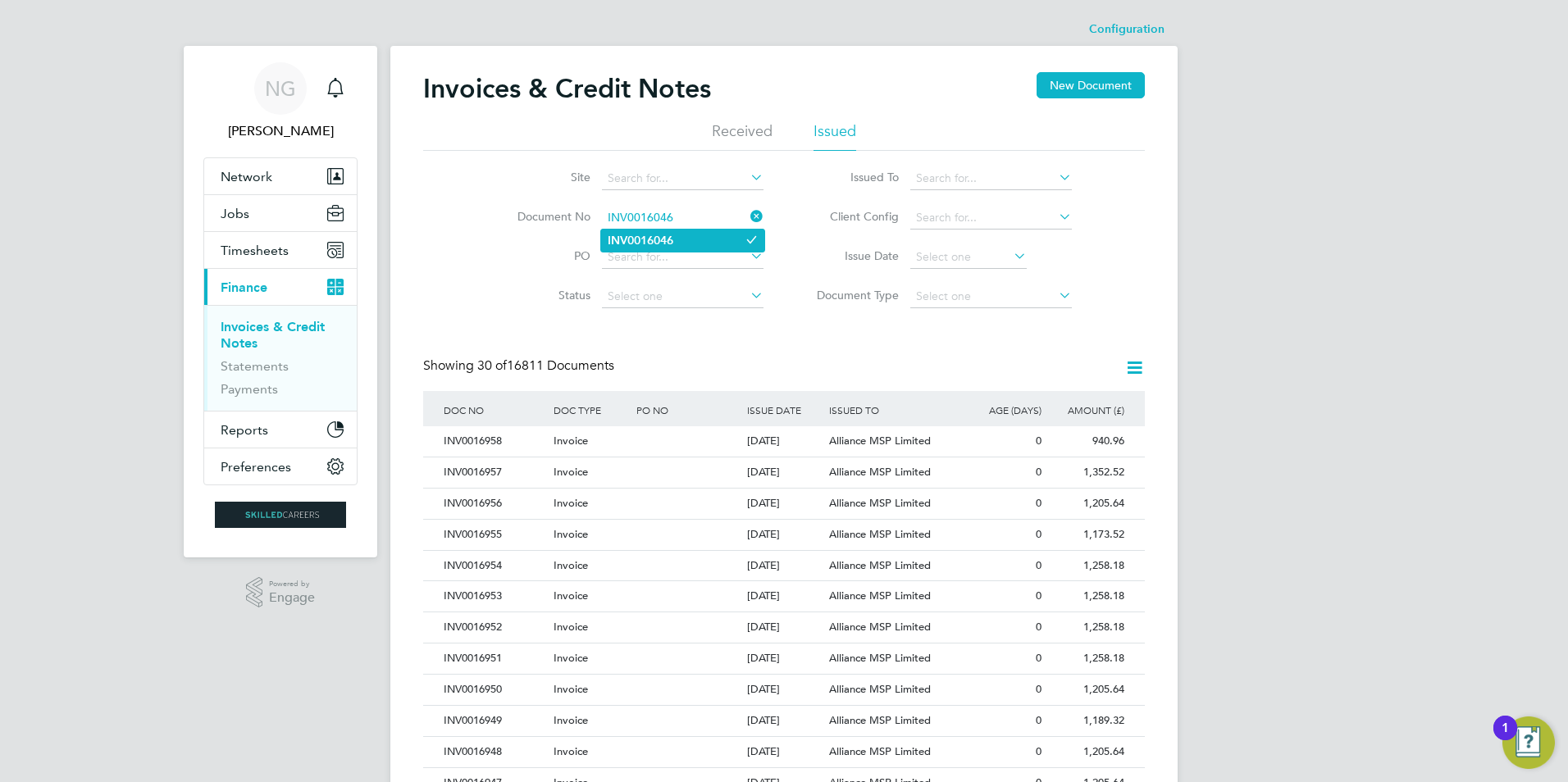
type input "INV0016046"
click at [648, 239] on b "INV0016046" at bounding box center [640, 241] width 66 height 14
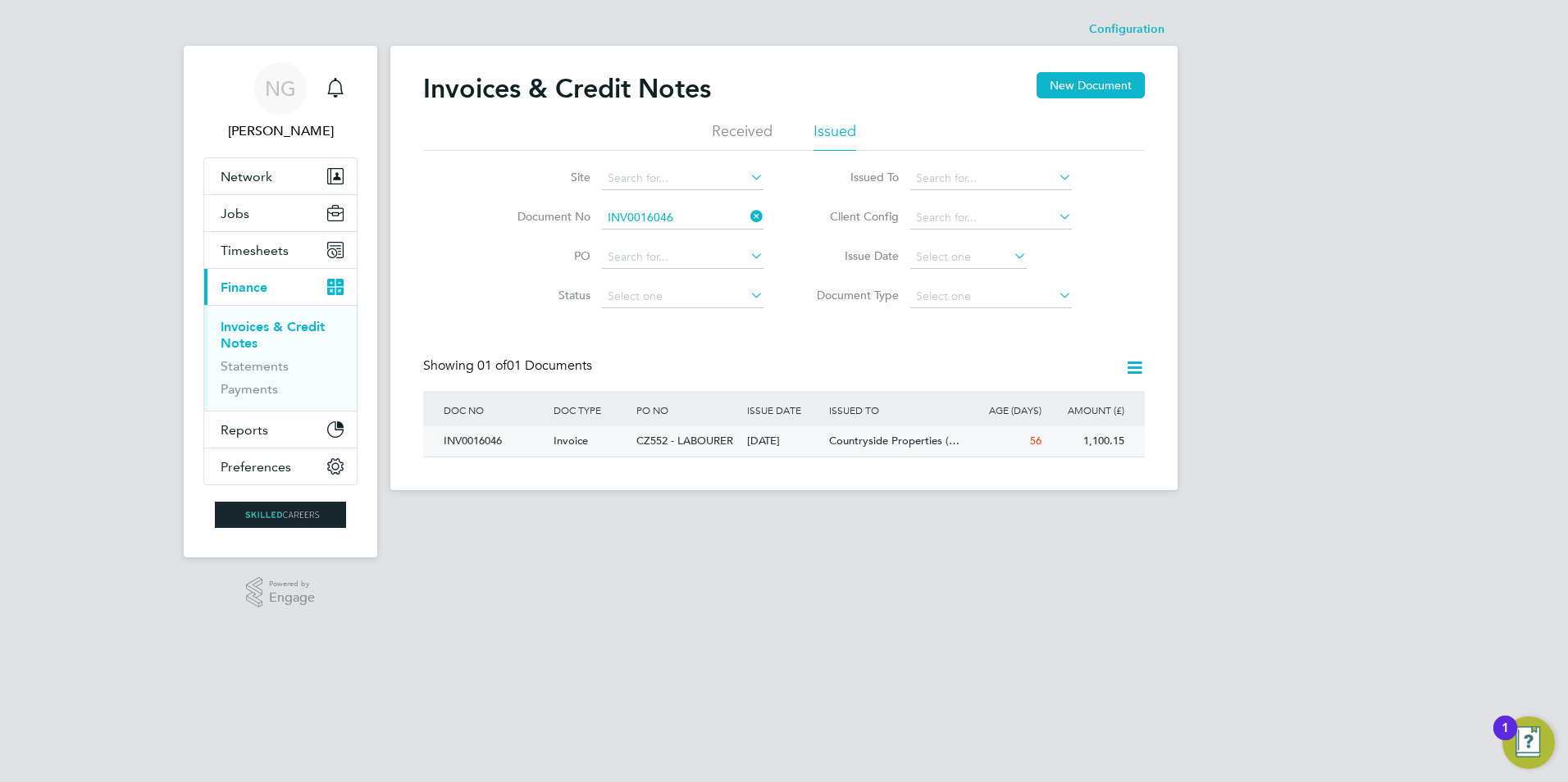
click at [485, 443] on div "INV0016046" at bounding box center [494, 442] width 110 height 30
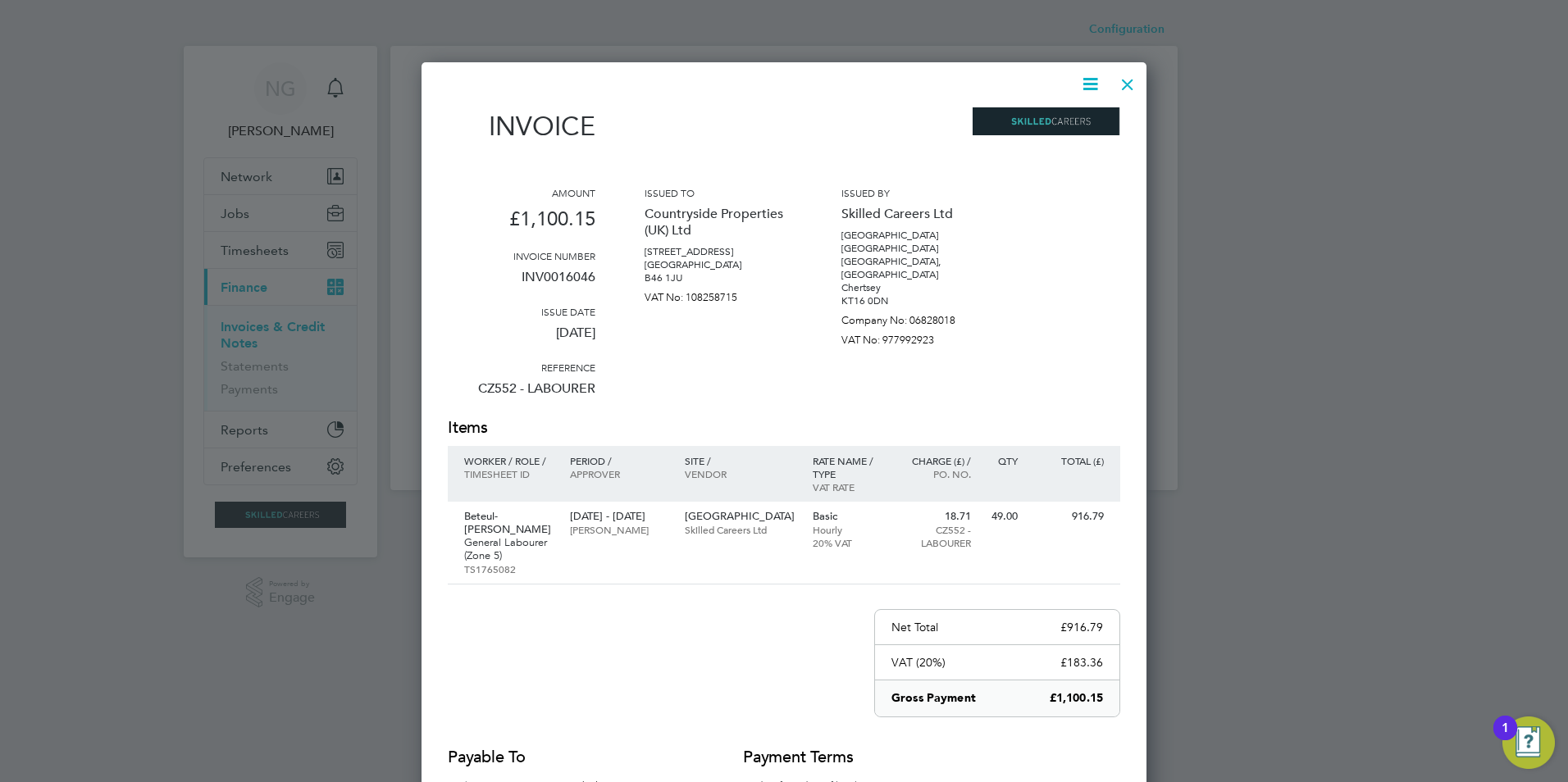
click at [777, 84] on icon at bounding box center [1090, 84] width 20 height 20
click at [777, 119] on li "Download Invoice" at bounding box center [1041, 122] width 113 height 23
click at [777, 79] on div at bounding box center [1127, 80] width 30 height 30
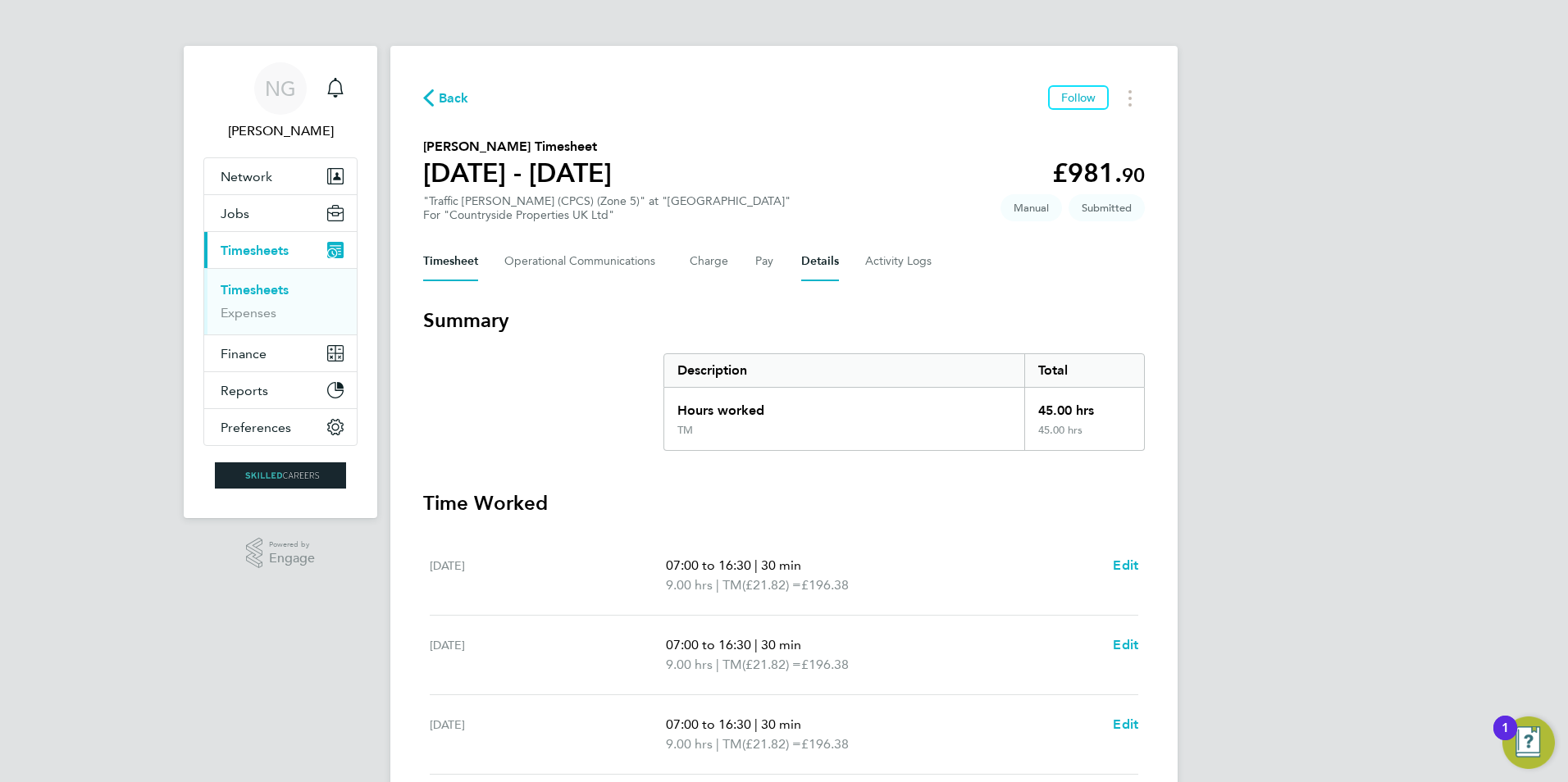
click at [824, 263] on button "Details" at bounding box center [819, 261] width 38 height 40
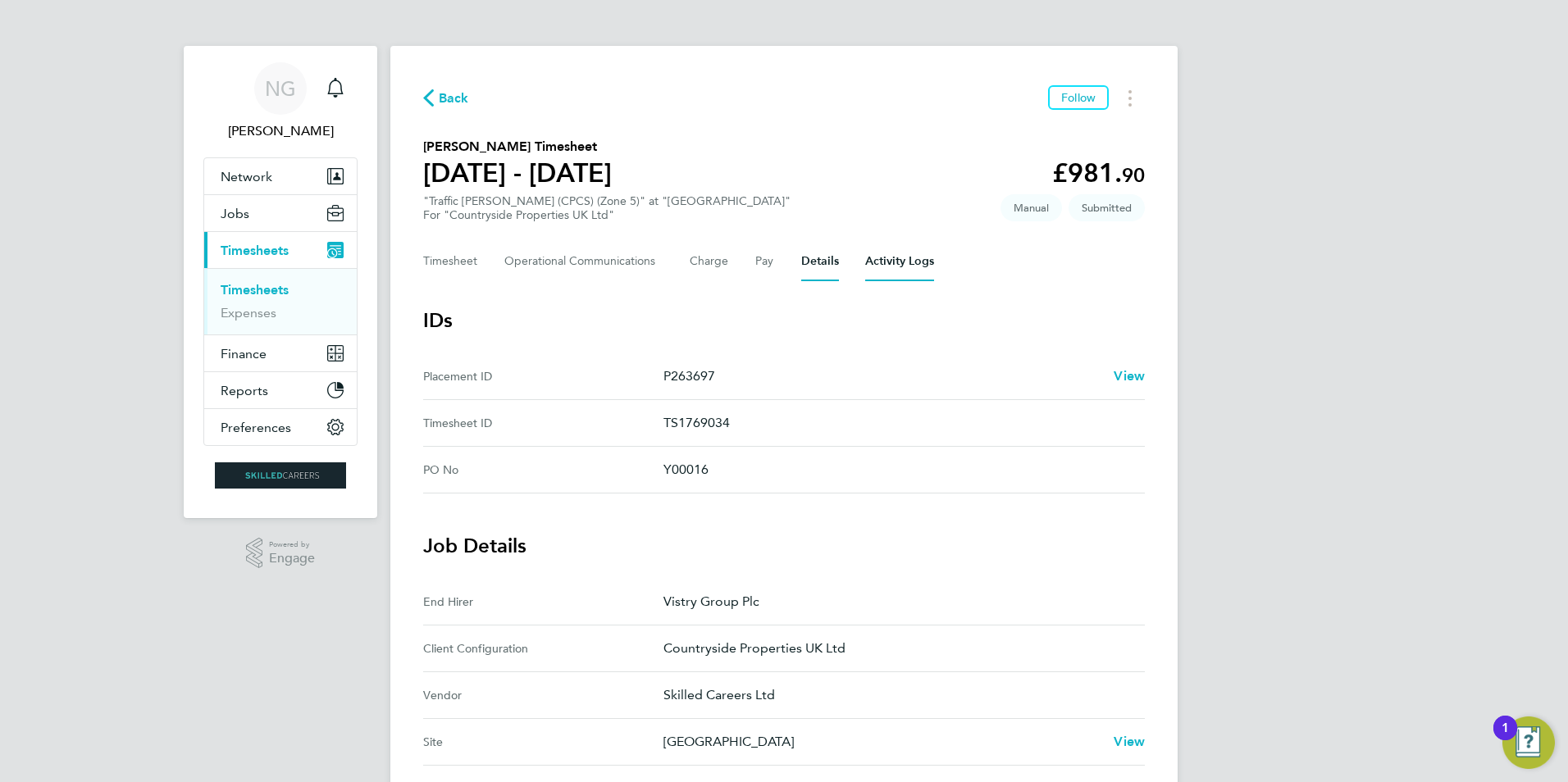
click at [911, 266] on Logs-tab "Activity Logs" at bounding box center [900, 261] width 69 height 40
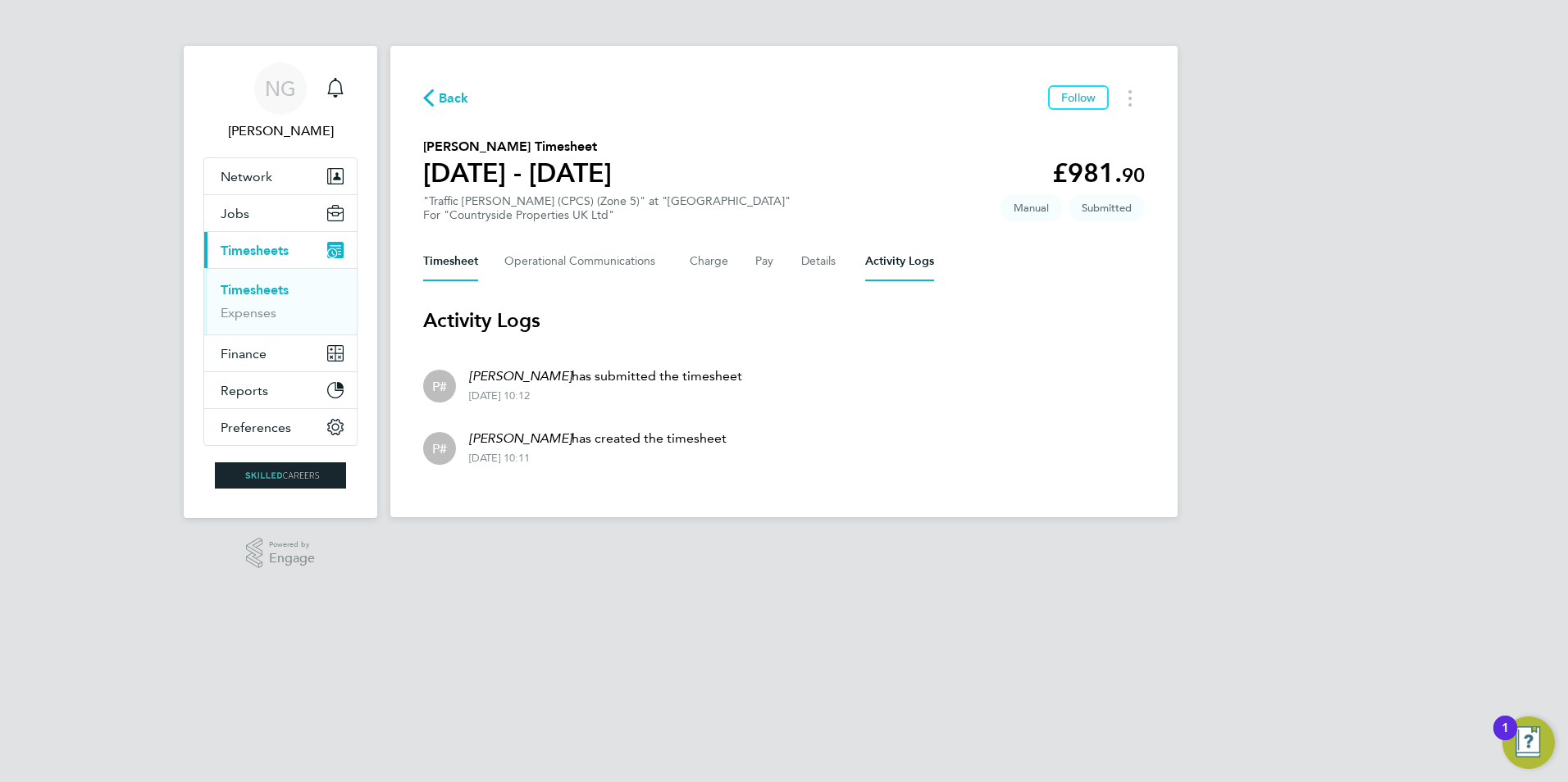
click at [437, 265] on button "Timesheet" at bounding box center [450, 261] width 55 height 40
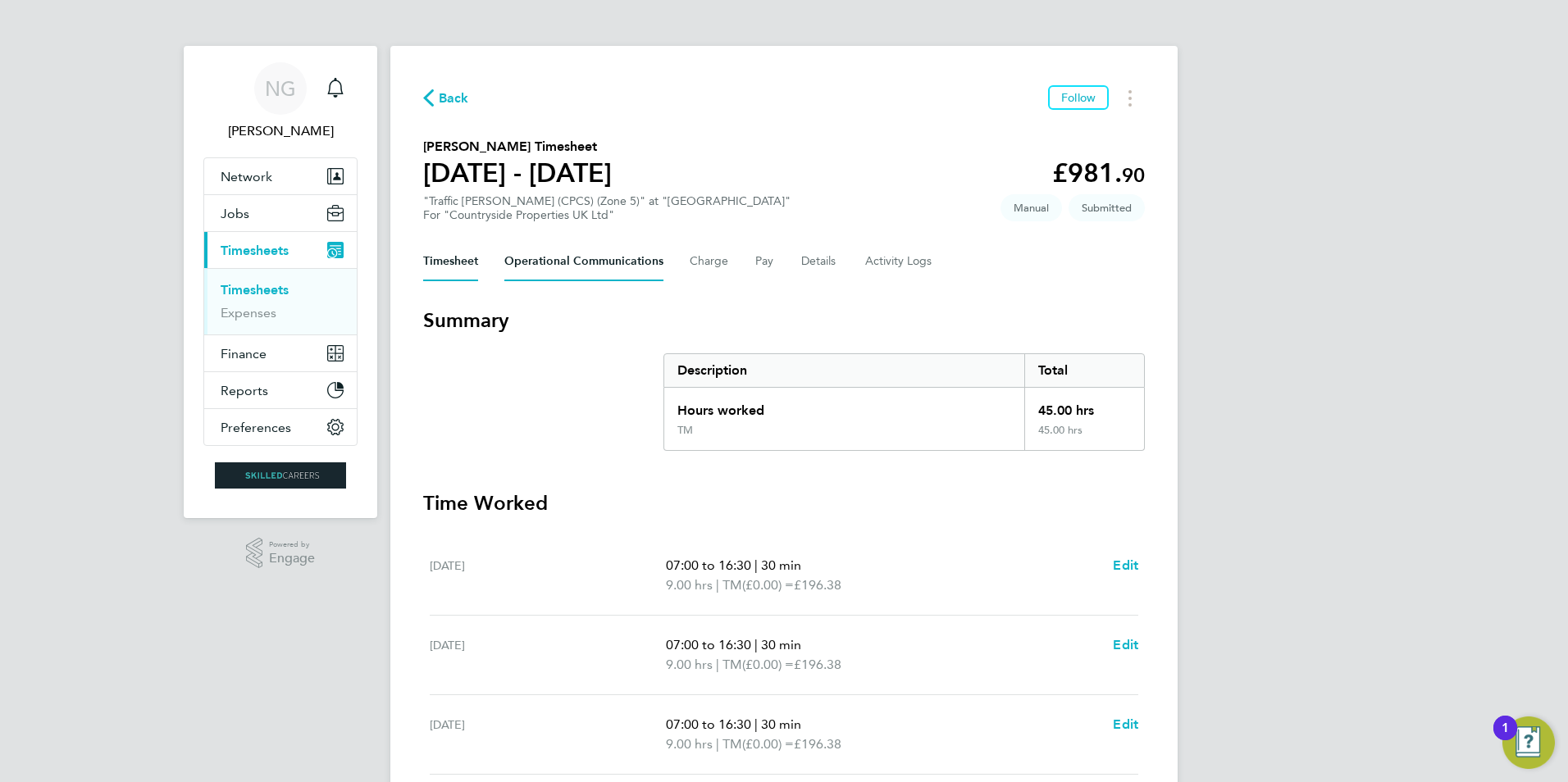
click at [569, 267] on Communications-tab "Operational Communications" at bounding box center [584, 261] width 159 height 40
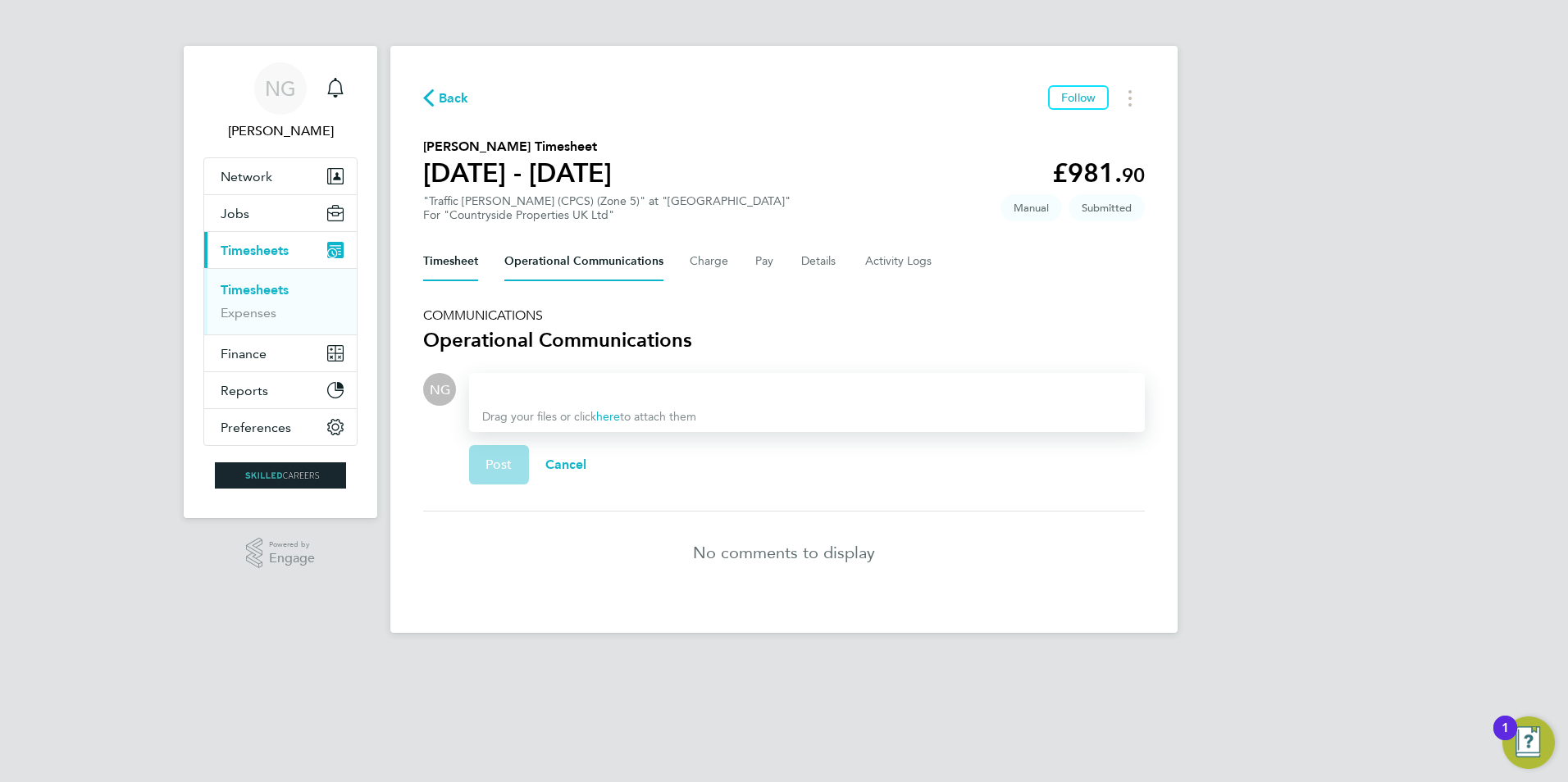
click at [450, 254] on button "Timesheet" at bounding box center [450, 261] width 55 height 40
